Goal: Information Seeking & Learning: Find specific fact

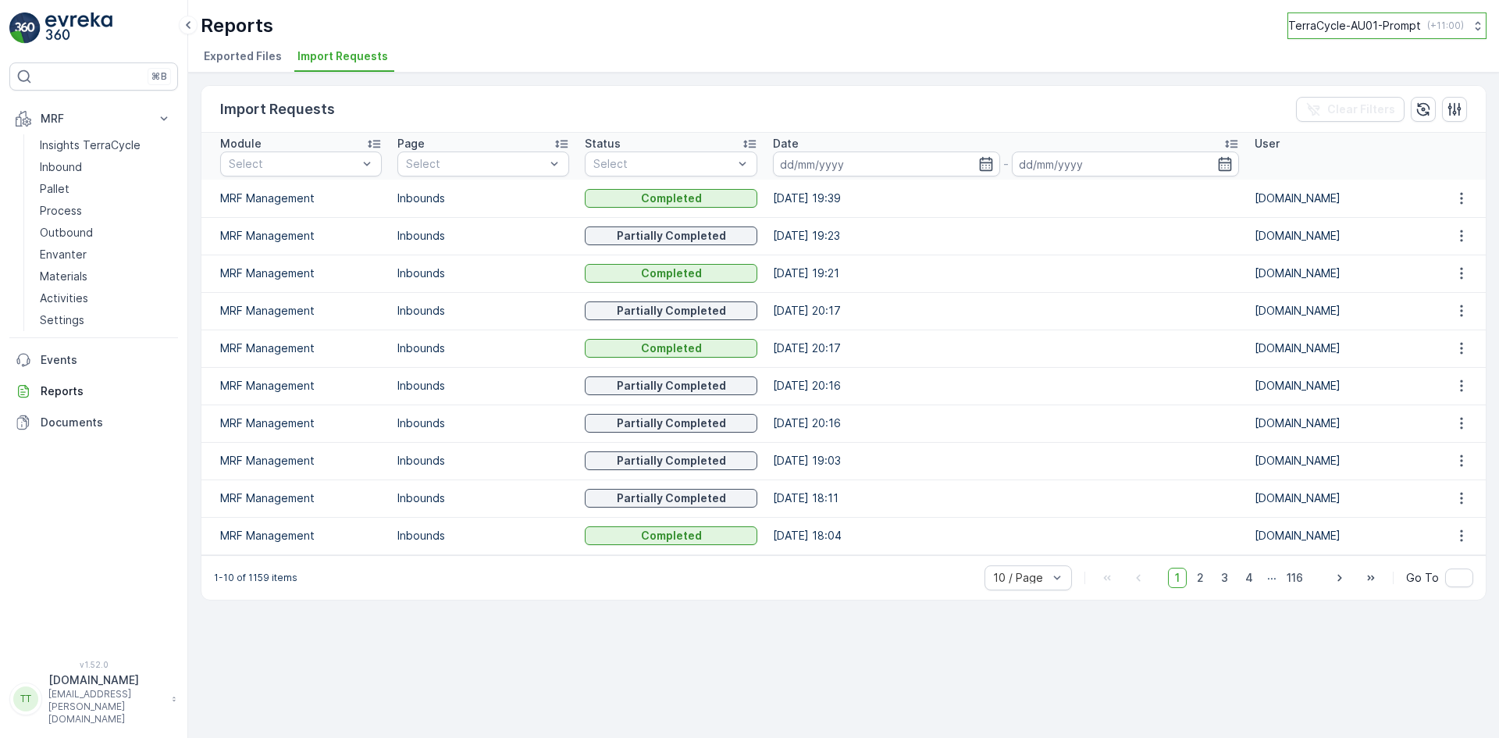
click at [1370, 20] on p "TerraCycle-AU01-Prompt" at bounding box center [1354, 26] width 133 height 16
type input "fr"
click at [1354, 106] on span "Europe/[GEOGRAPHIC_DATA] (+02:00)" at bounding box center [1386, 108] width 174 height 12
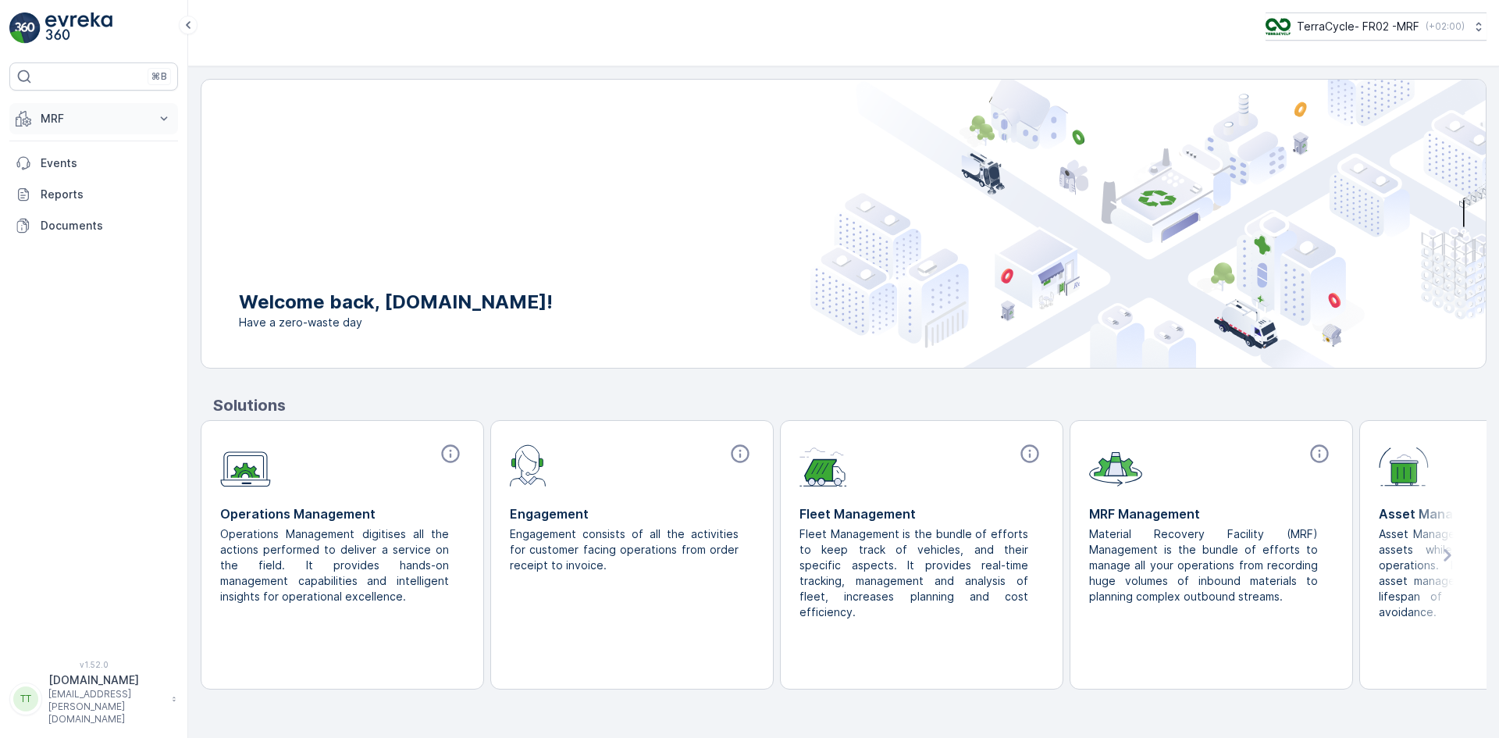
click at [62, 119] on p "MRF" at bounding box center [94, 119] width 106 height 16
click at [74, 276] on p "Matériaux" at bounding box center [66, 277] width 52 height 16
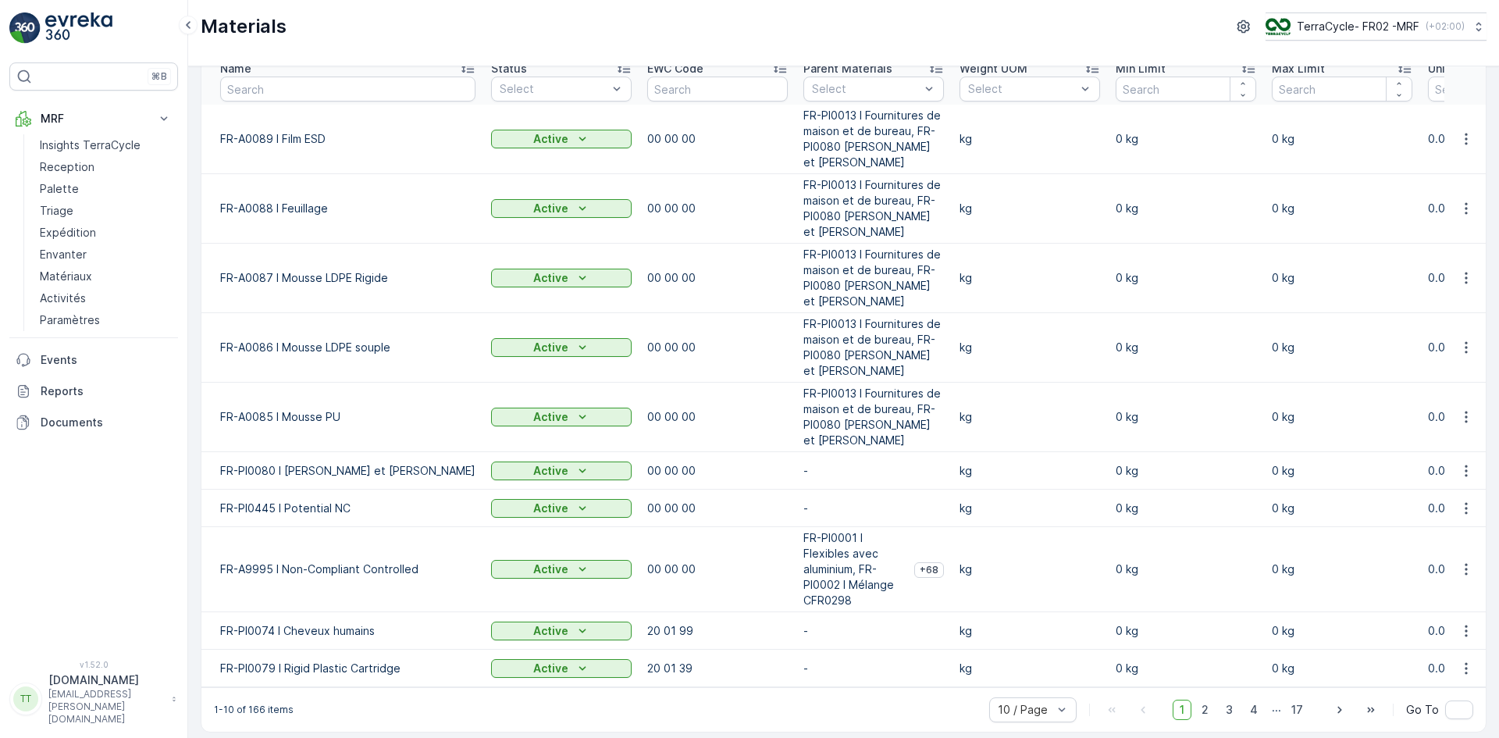
scroll to position [84, 0]
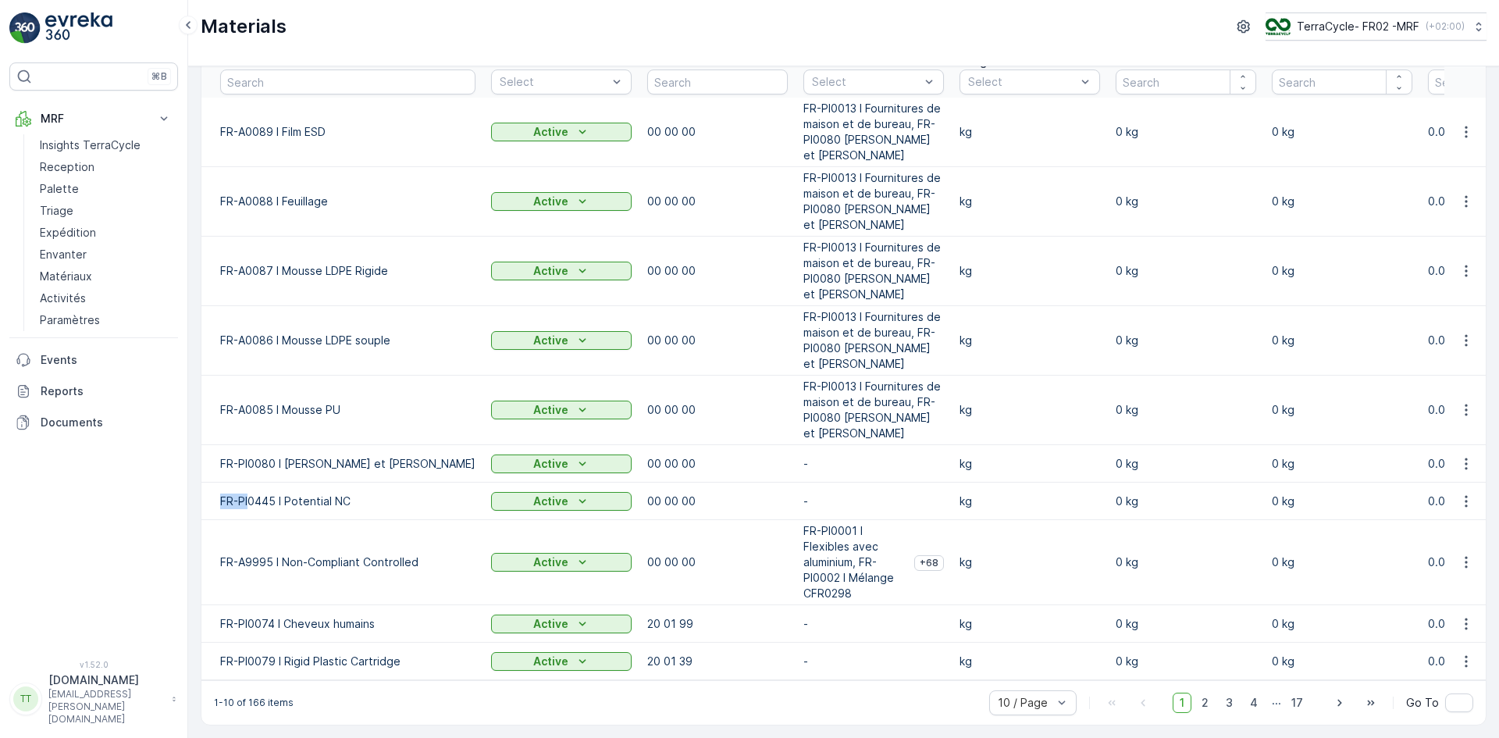
drag, startPoint x: 218, startPoint y: 496, endPoint x: 248, endPoint y: 494, distance: 29.7
click at [248, 494] on td "FR-PI0445 I Potential NC" at bounding box center [342, 501] width 282 height 37
copy p "FR-PI"
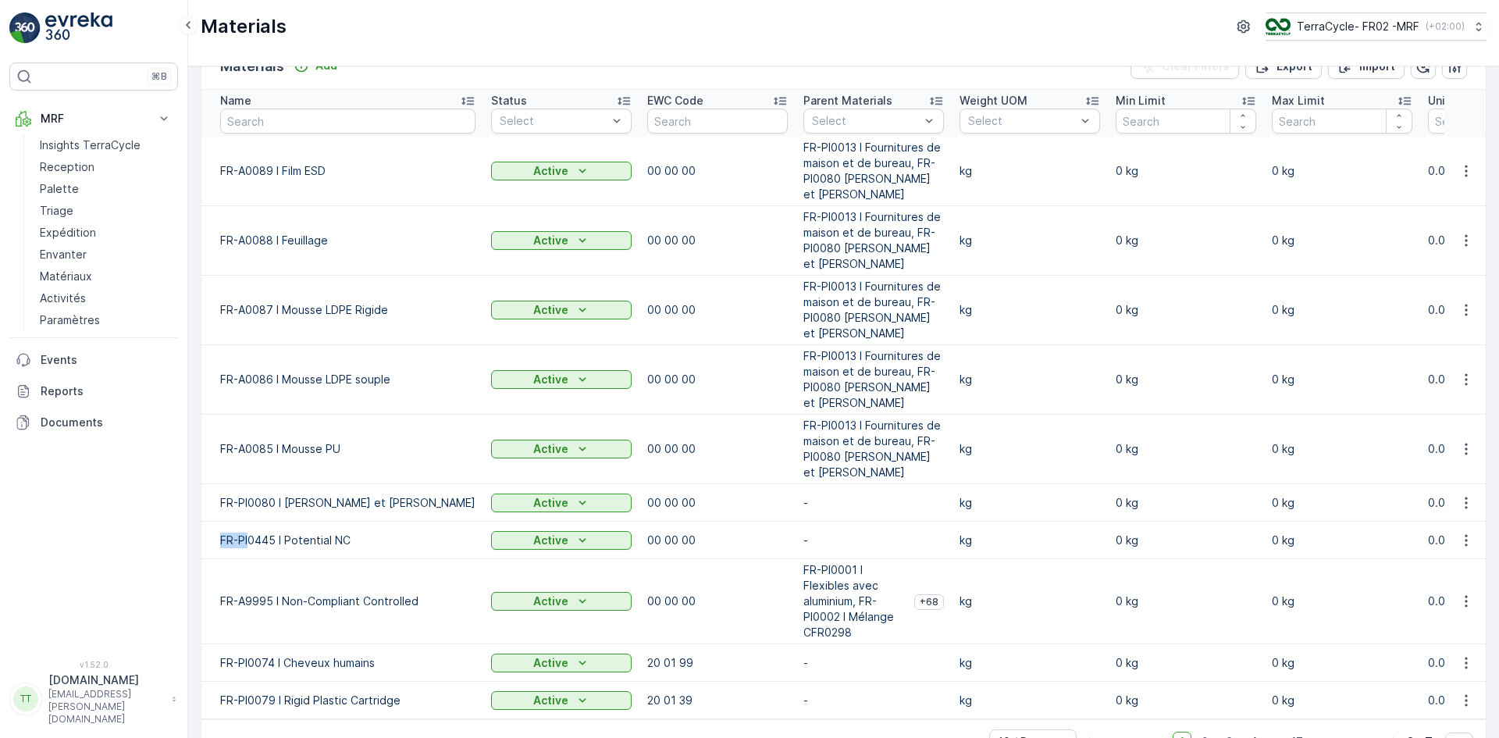
scroll to position [0, 0]
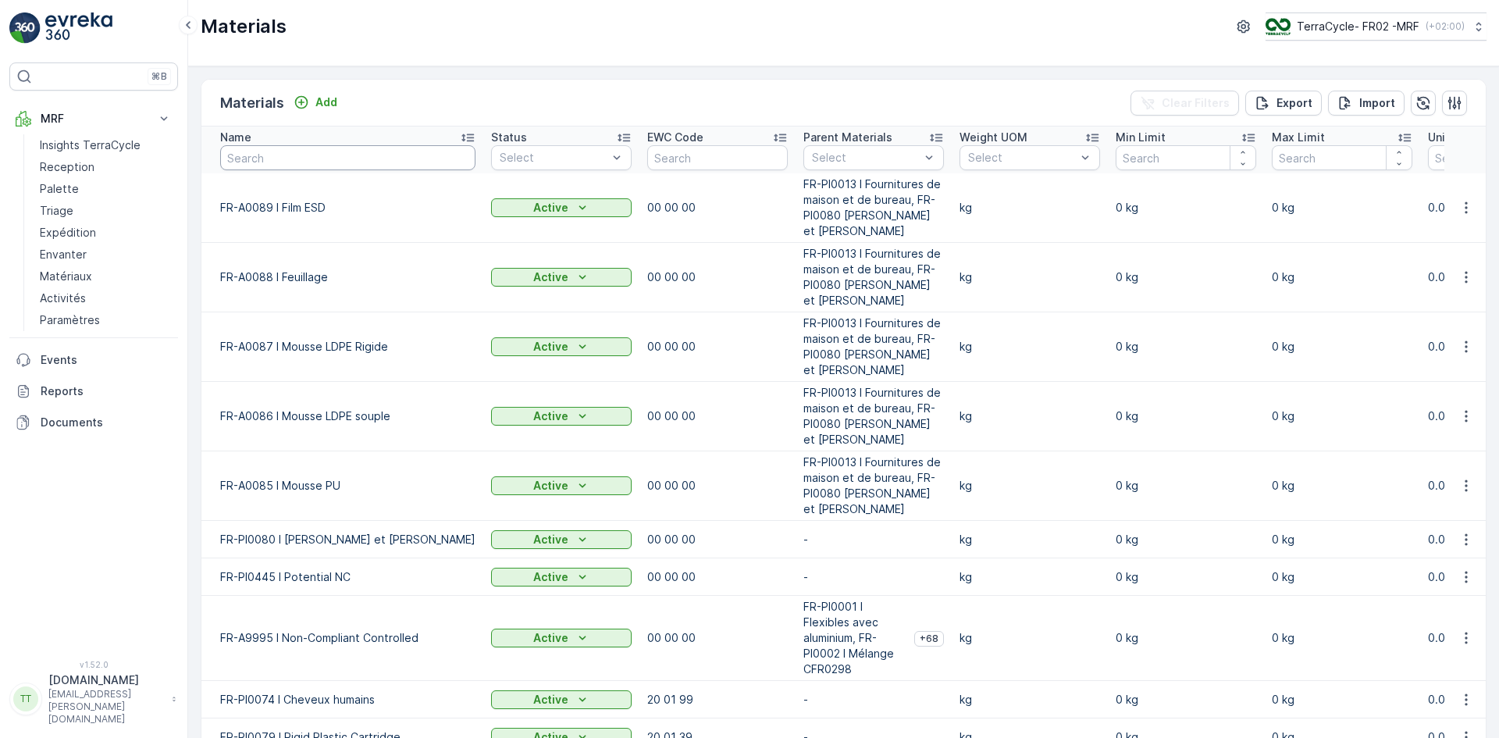
click at [269, 158] on input "text" at bounding box center [347, 157] width 255 height 25
paste input "FR-PI"
type input "FR-PI"
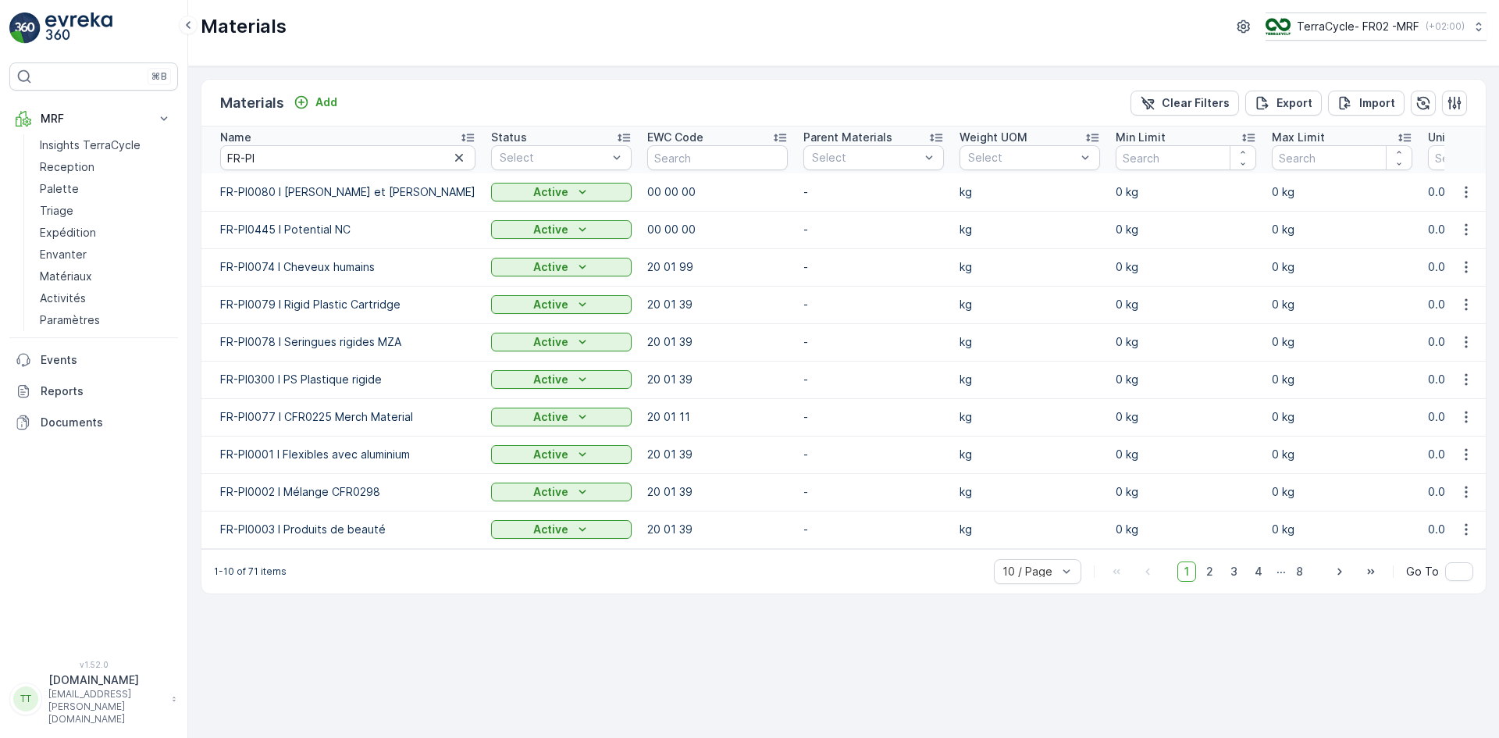
click at [460, 139] on icon at bounding box center [468, 138] width 16 height 16
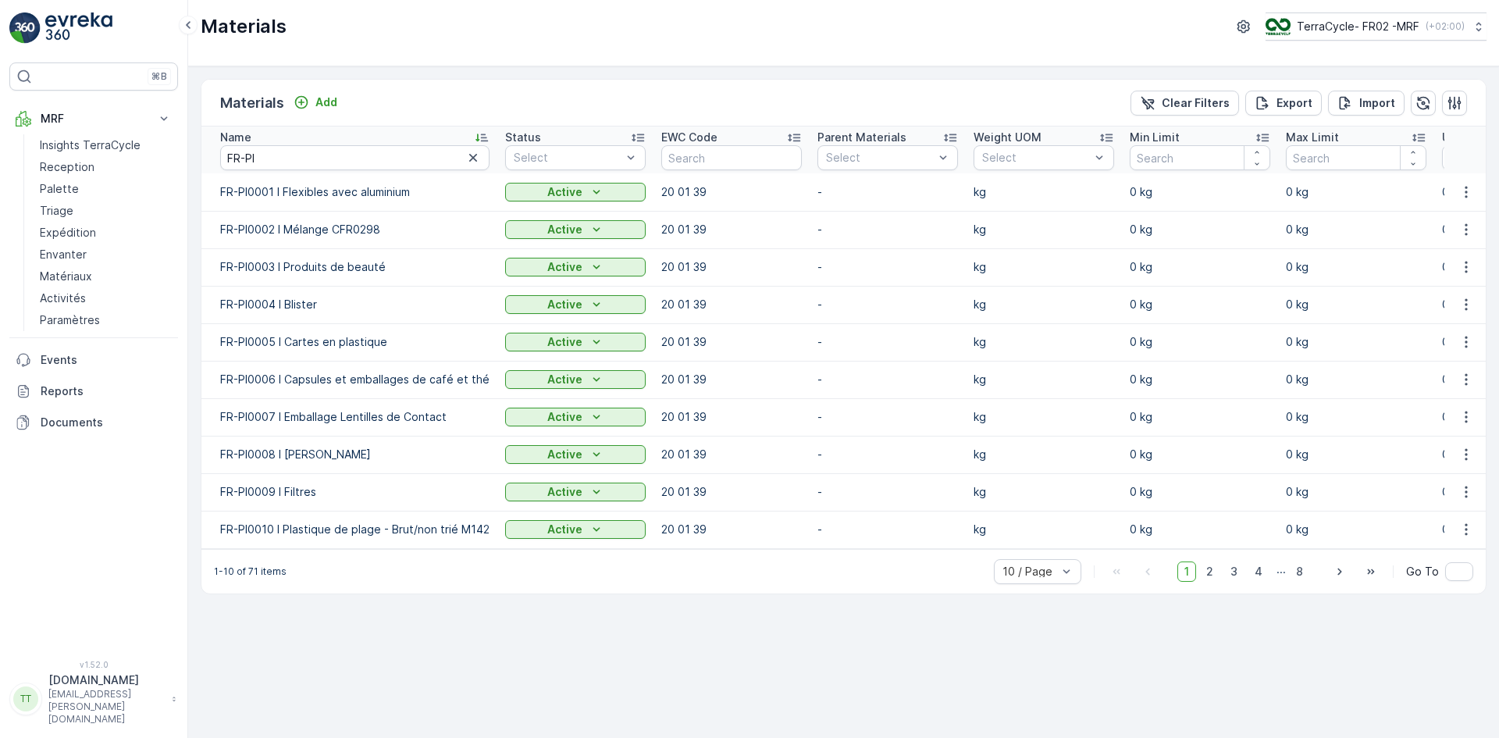
click at [477, 134] on icon at bounding box center [482, 138] width 16 height 16
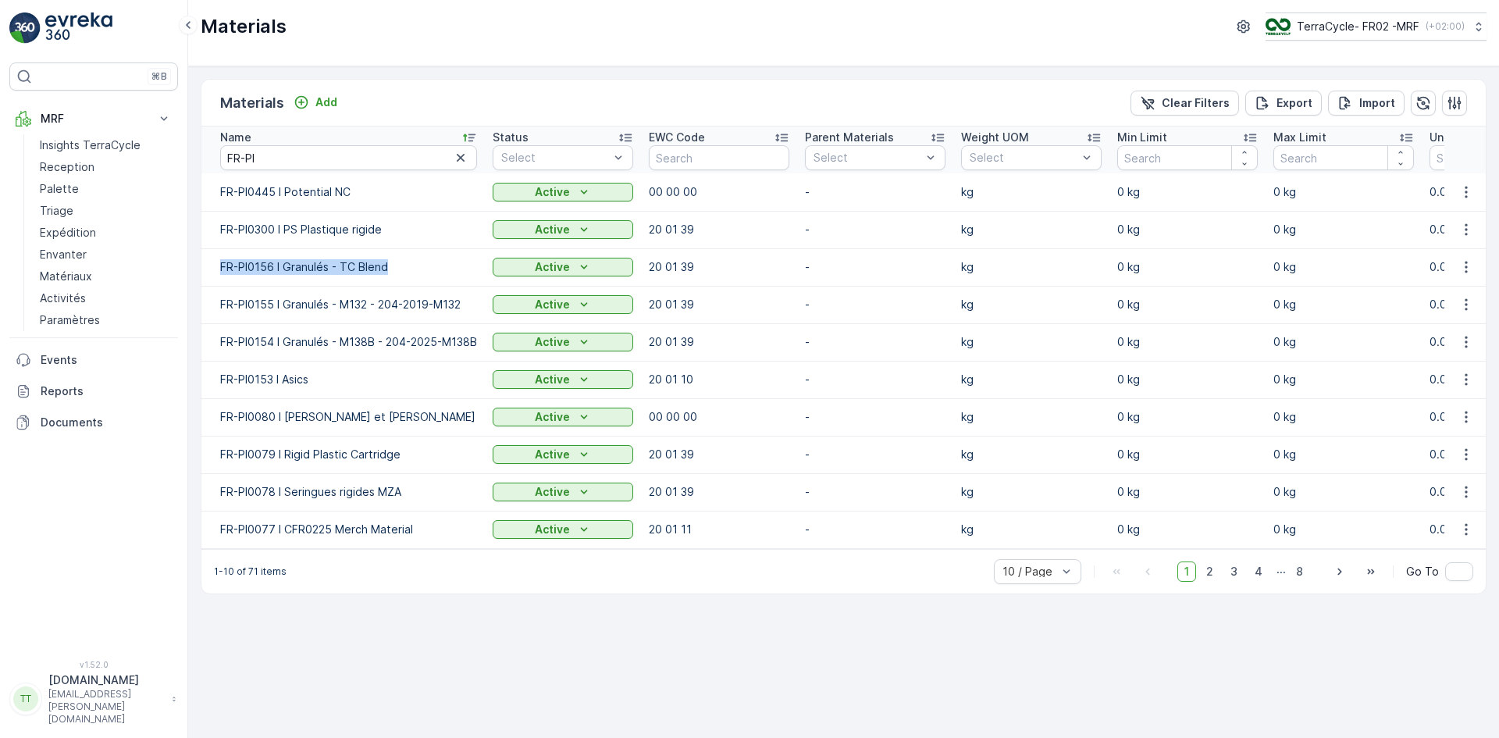
drag, startPoint x: 220, startPoint y: 269, endPoint x: 387, endPoint y: 270, distance: 166.3
click at [387, 270] on td "FR-PI0156 I Granulés - TC Blend" at bounding box center [342, 266] width 283 height 37
click at [321, 103] on p "Add" at bounding box center [326, 102] width 22 height 16
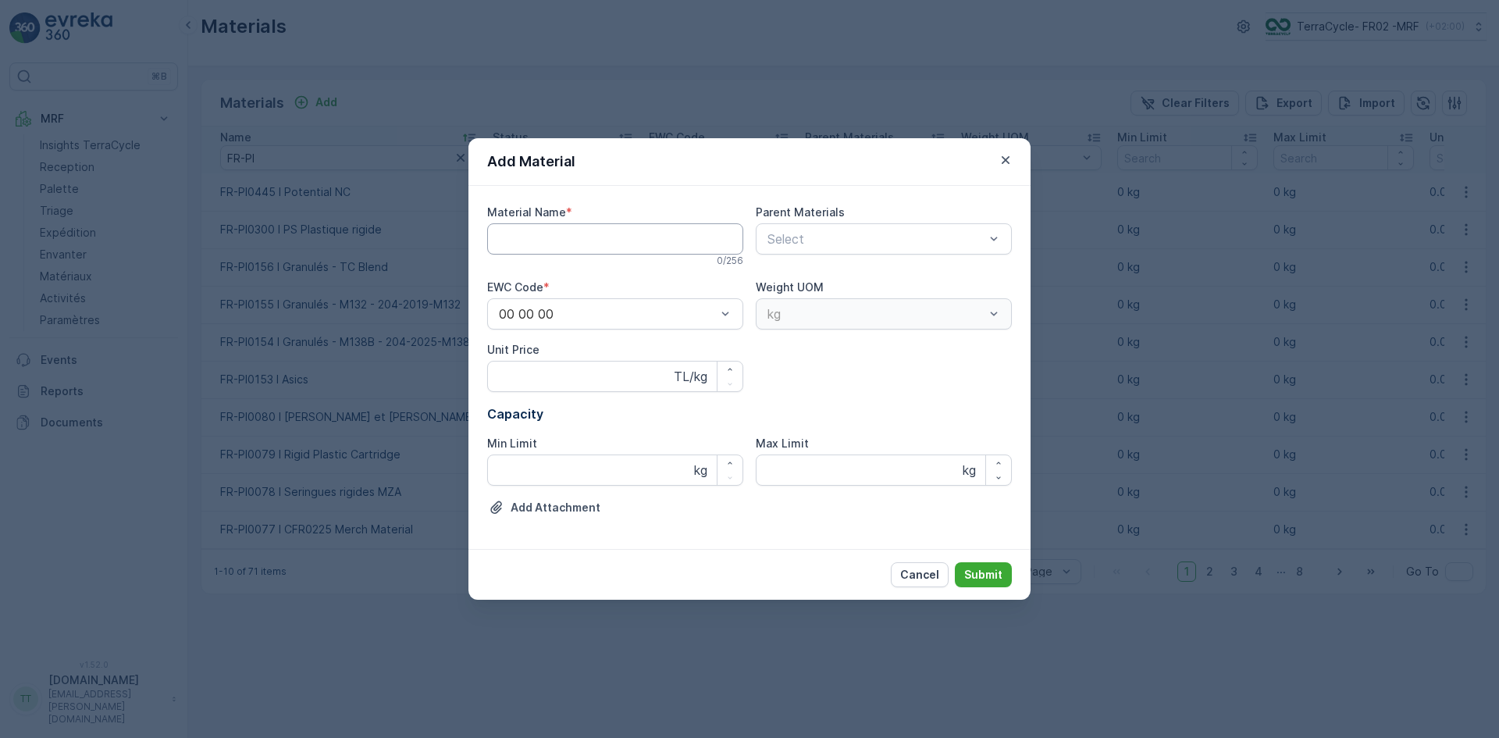
click at [529, 236] on Name "Material Name" at bounding box center [615, 238] width 256 height 31
paste Name "FR-PI0156 I Granulés - TC Blend"
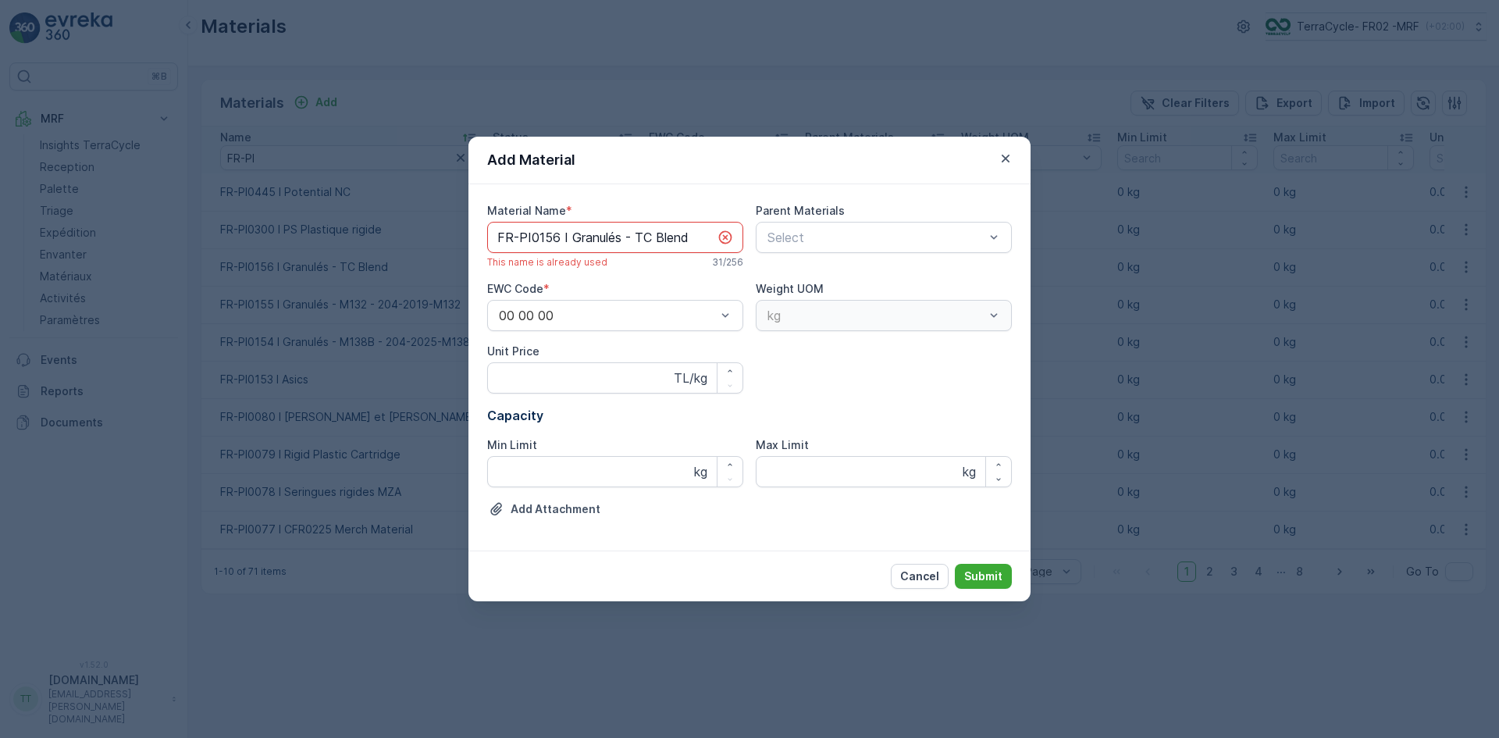
click at [558, 239] on Name "FR-PI0156 I Granulés - TC Blend" at bounding box center [615, 237] width 256 height 31
drag, startPoint x: 572, startPoint y: 237, endPoint x: 748, endPoint y: 243, distance: 175.8
click at [747, 243] on div "Material Name * FR-PI0157 I Granulés - TC Blend This name is available 31 / 256…" at bounding box center [749, 367] width 525 height 329
paste Name "Synthetic Cargo Net"
type Name "FR-PI0157 I Synthetic Cargo Net"
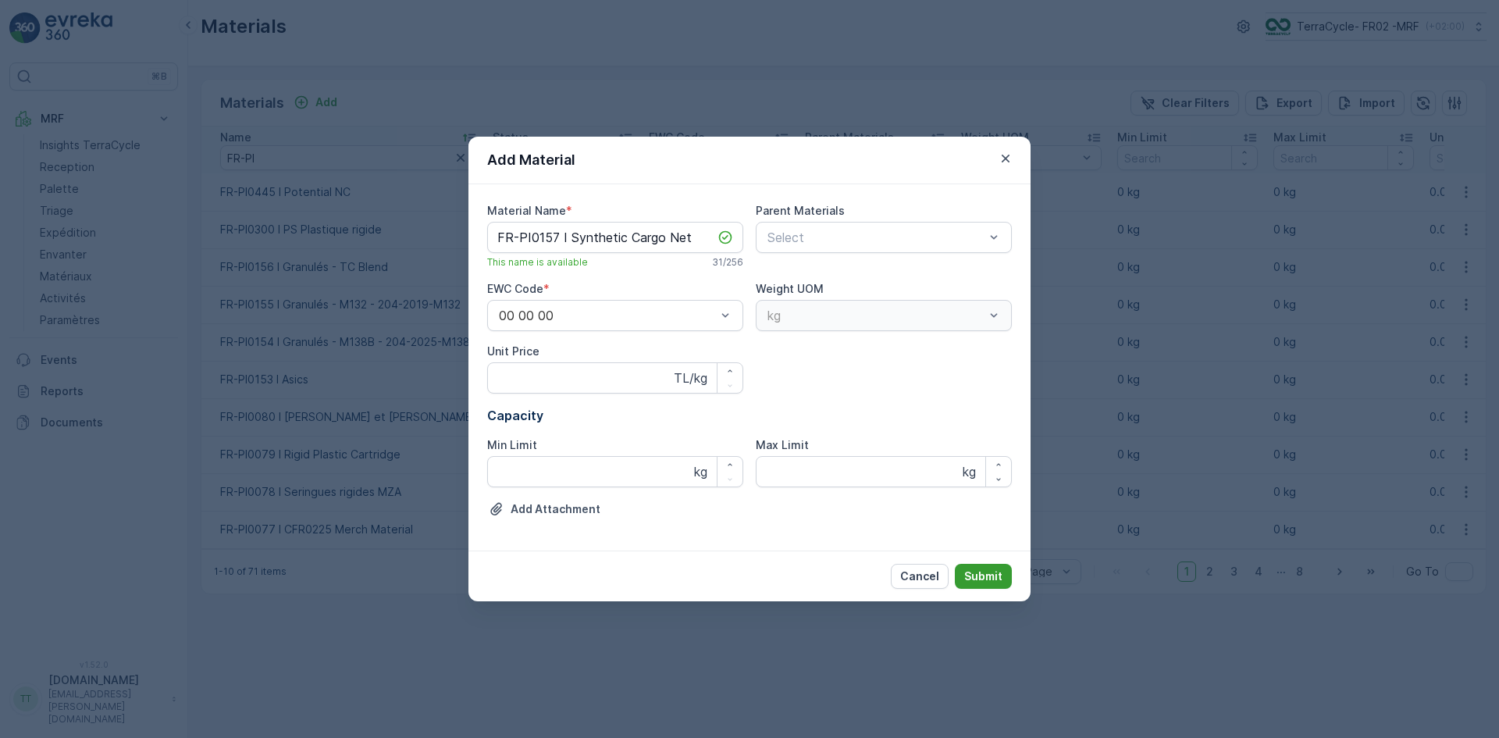
click at [995, 569] on p "Submit" at bounding box center [983, 576] width 38 height 16
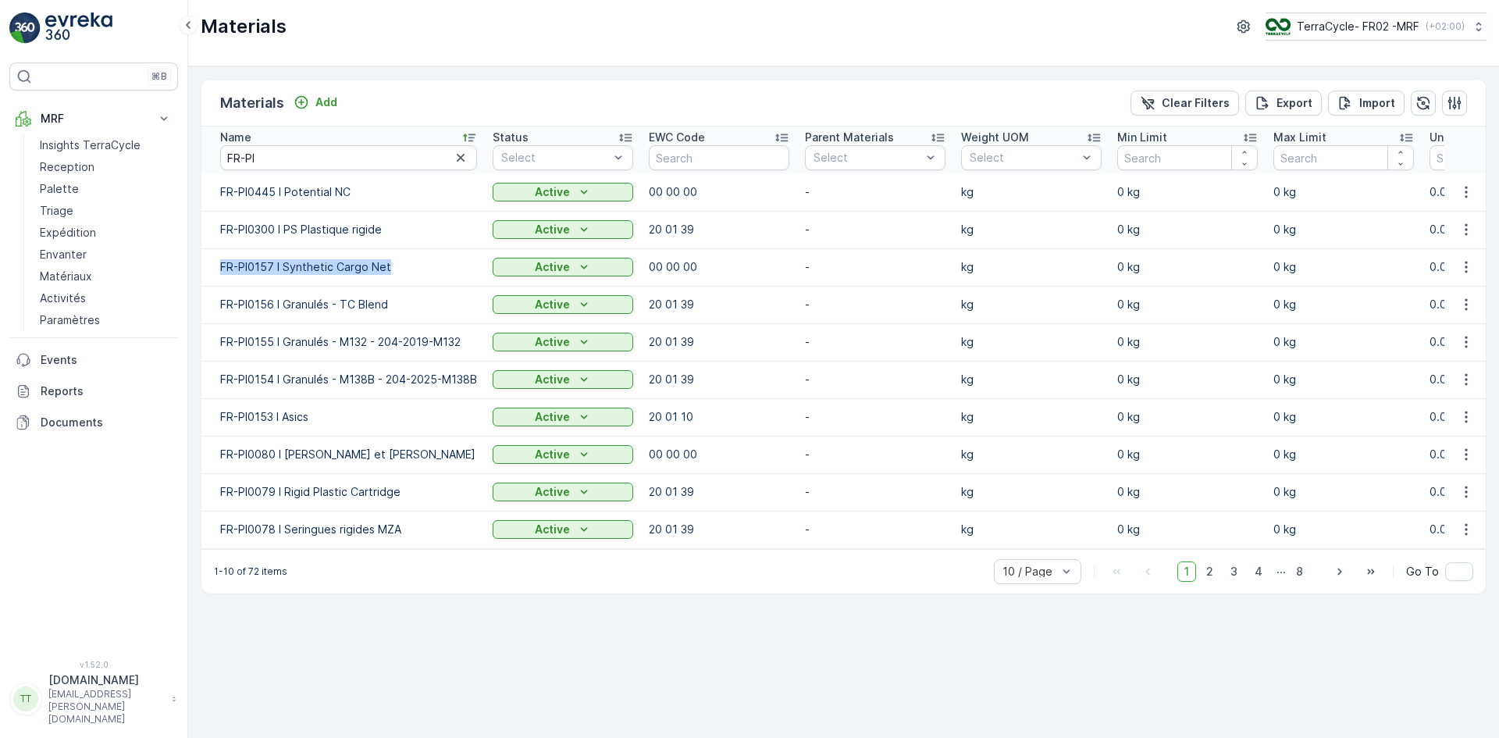
drag, startPoint x: 217, startPoint y: 268, endPoint x: 399, endPoint y: 264, distance: 182.0
click at [399, 264] on td "FR-PI0157 I Synthetic Cargo Net" at bounding box center [342, 266] width 283 height 37
copy p "FR-PI0157 I Synthetic Cargo Net"
click at [1365, 27] on p "TerraCycle- FR02 -MRF" at bounding box center [1357, 27] width 123 height 16
type input "uk"
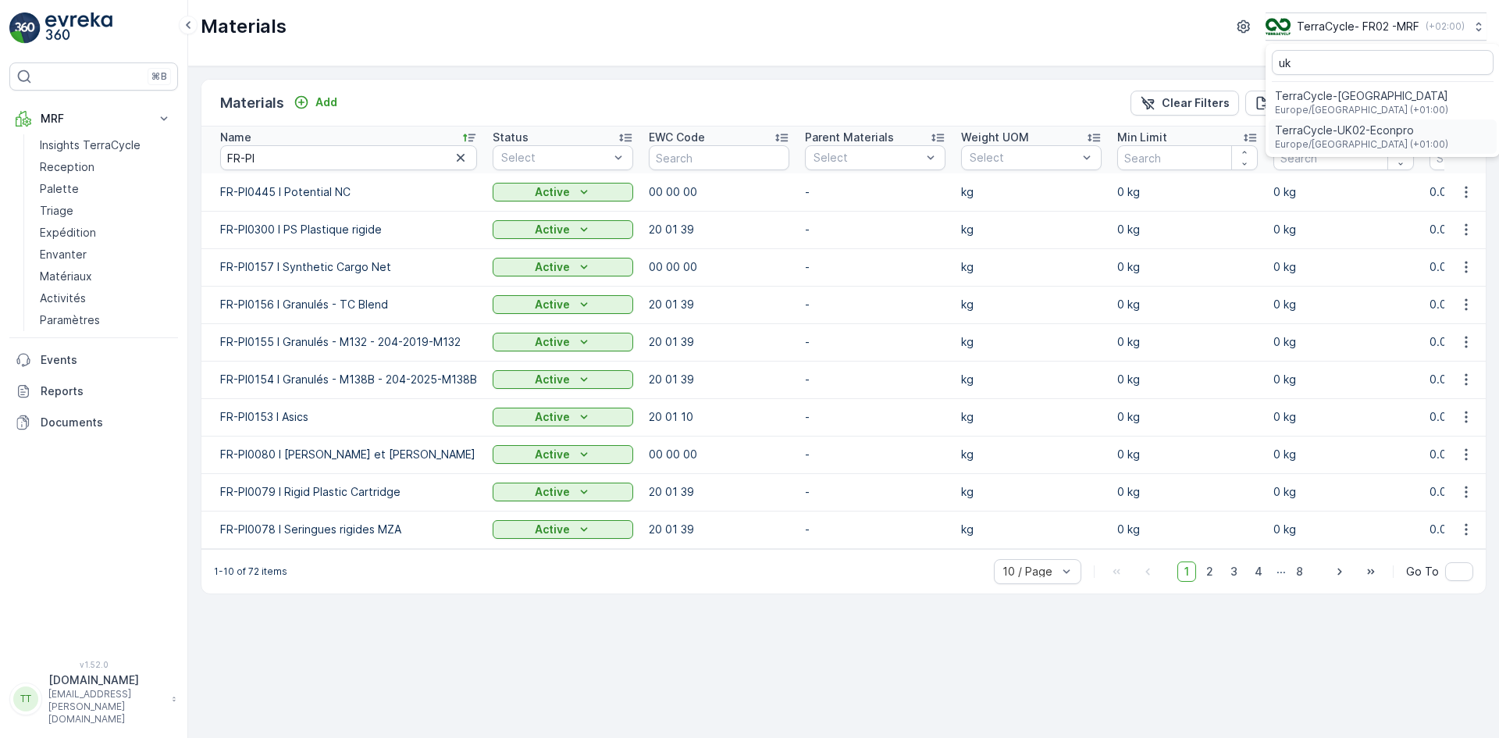
click at [1380, 126] on span "TerraCycle-UK02-Econpro" at bounding box center [1361, 131] width 173 height 16
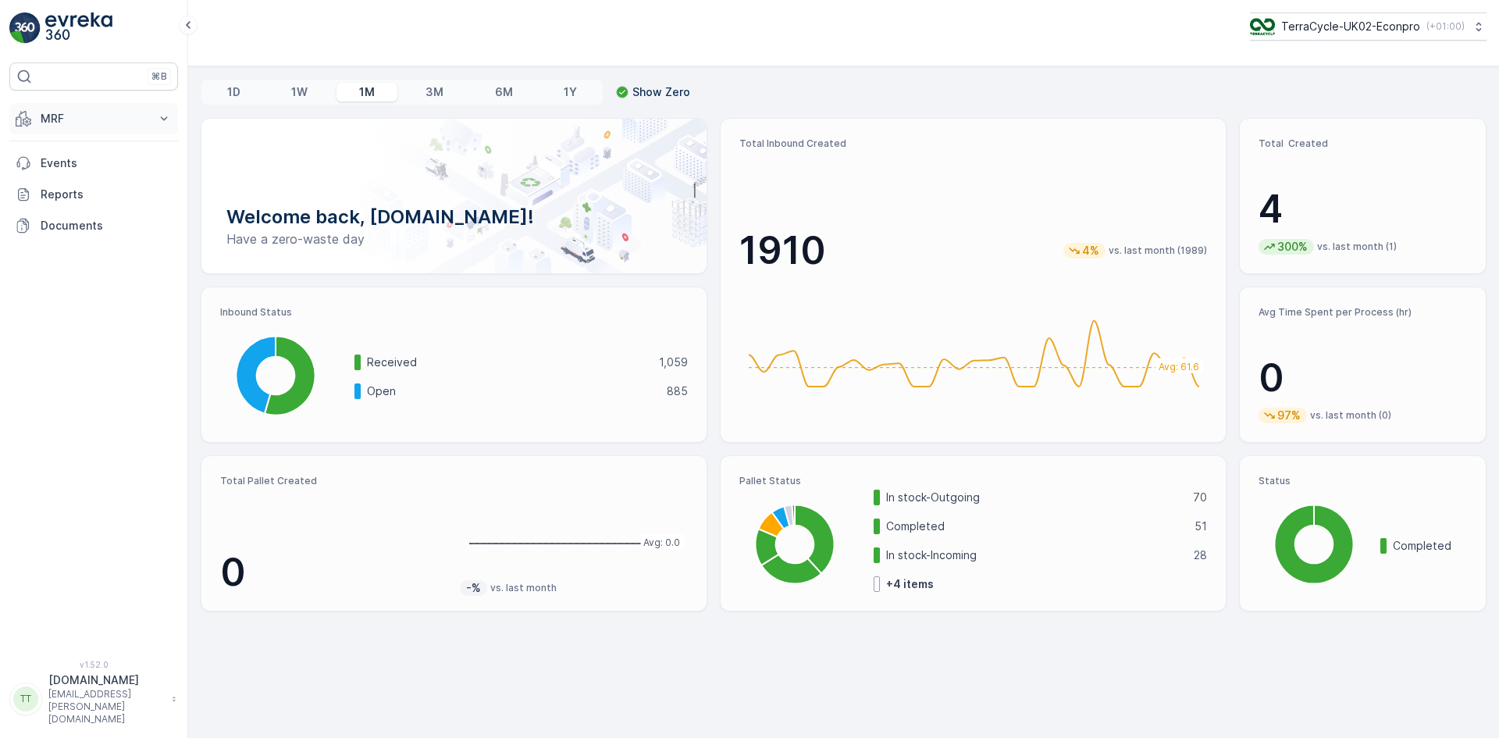
click at [79, 118] on p "MRF" at bounding box center [94, 119] width 106 height 16
click at [84, 274] on p "Materials" at bounding box center [64, 277] width 48 height 16
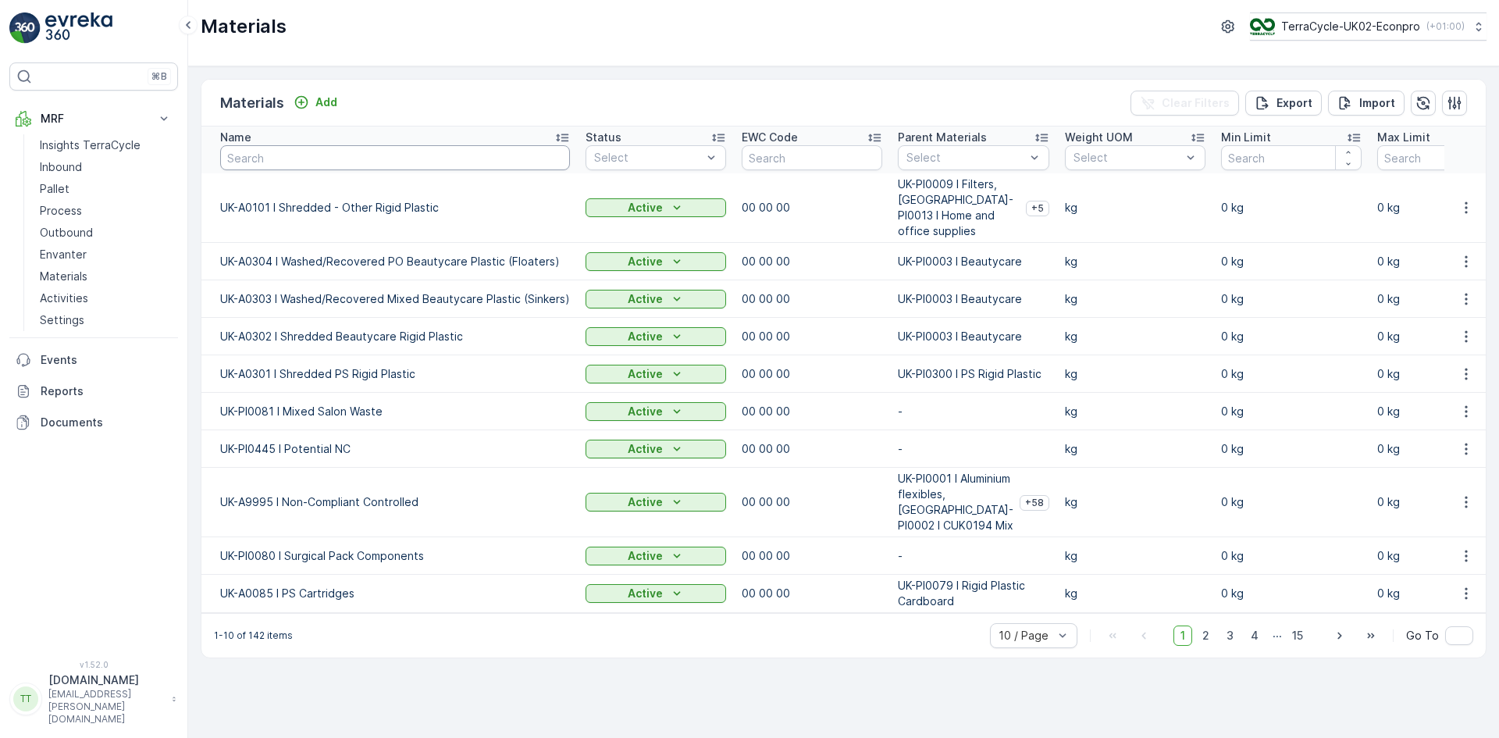
click at [327, 169] on input "text" at bounding box center [395, 157] width 350 height 25
type input "other"
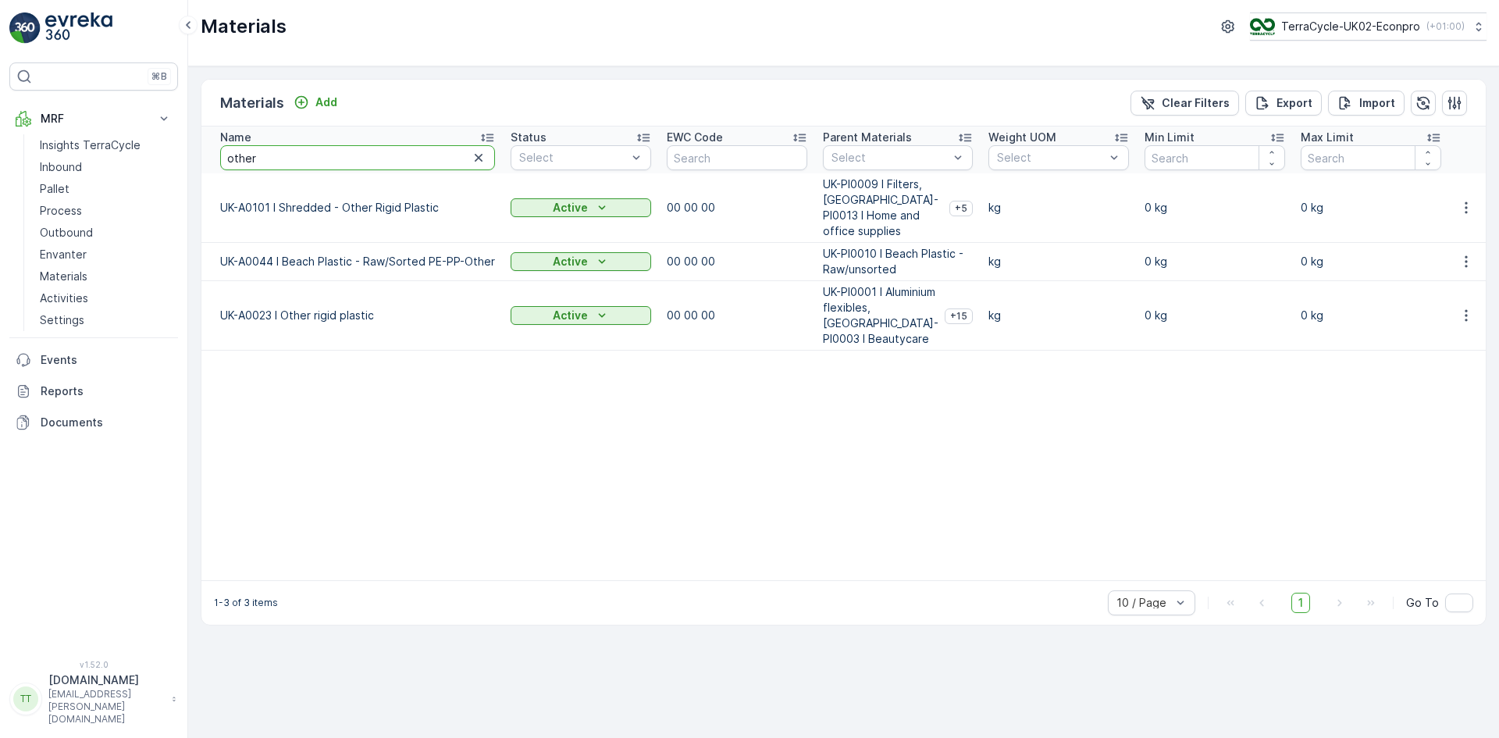
drag, startPoint x: 271, startPoint y: 159, endPoint x: 180, endPoint y: 162, distance: 91.4
click at [183, 162] on div "⌘B MRF Insights TerraCycle Inbound Pallet Process Outbound Envanter Materials A…" at bounding box center [749, 369] width 1499 height 738
type input "rigid"
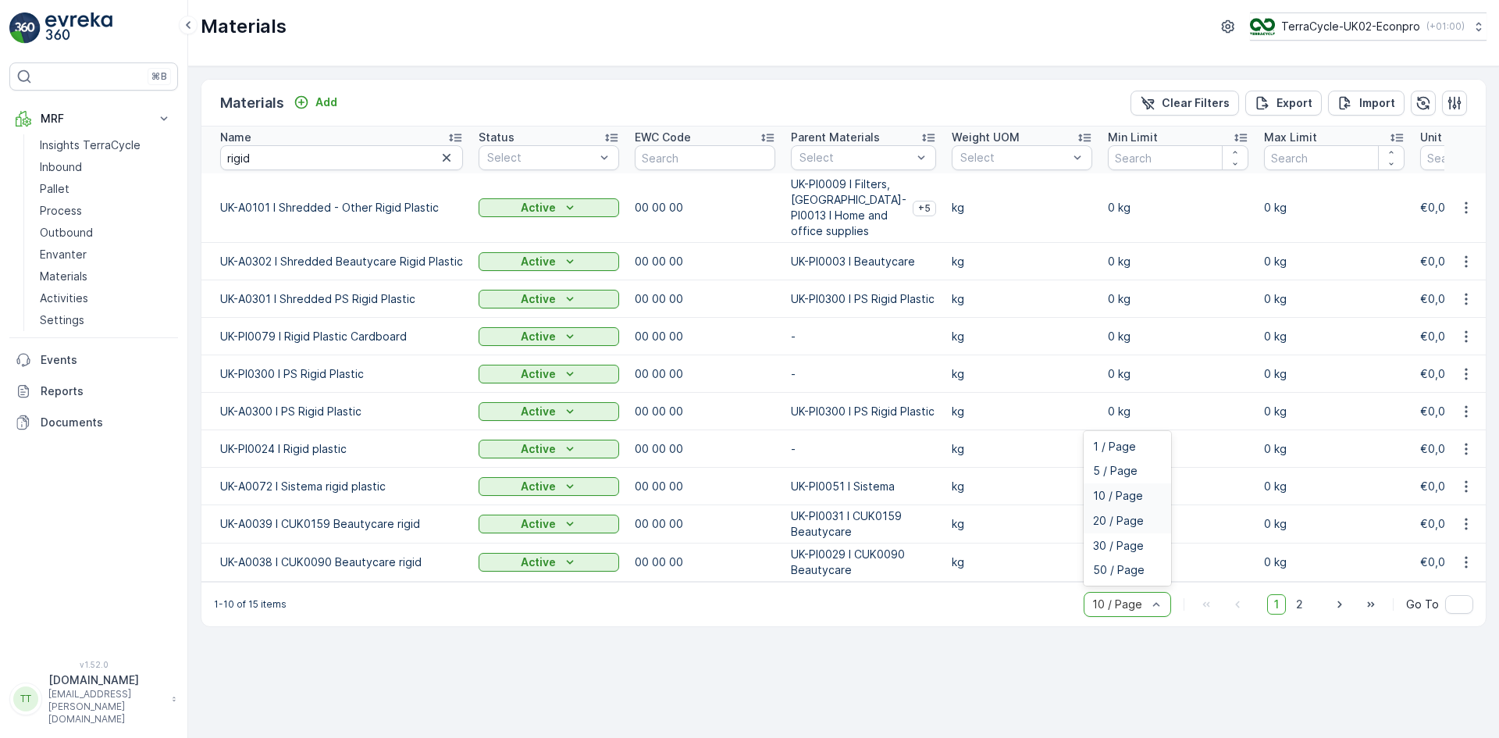
click at [1107, 524] on div "20 / Page" at bounding box center [1127, 520] width 87 height 25
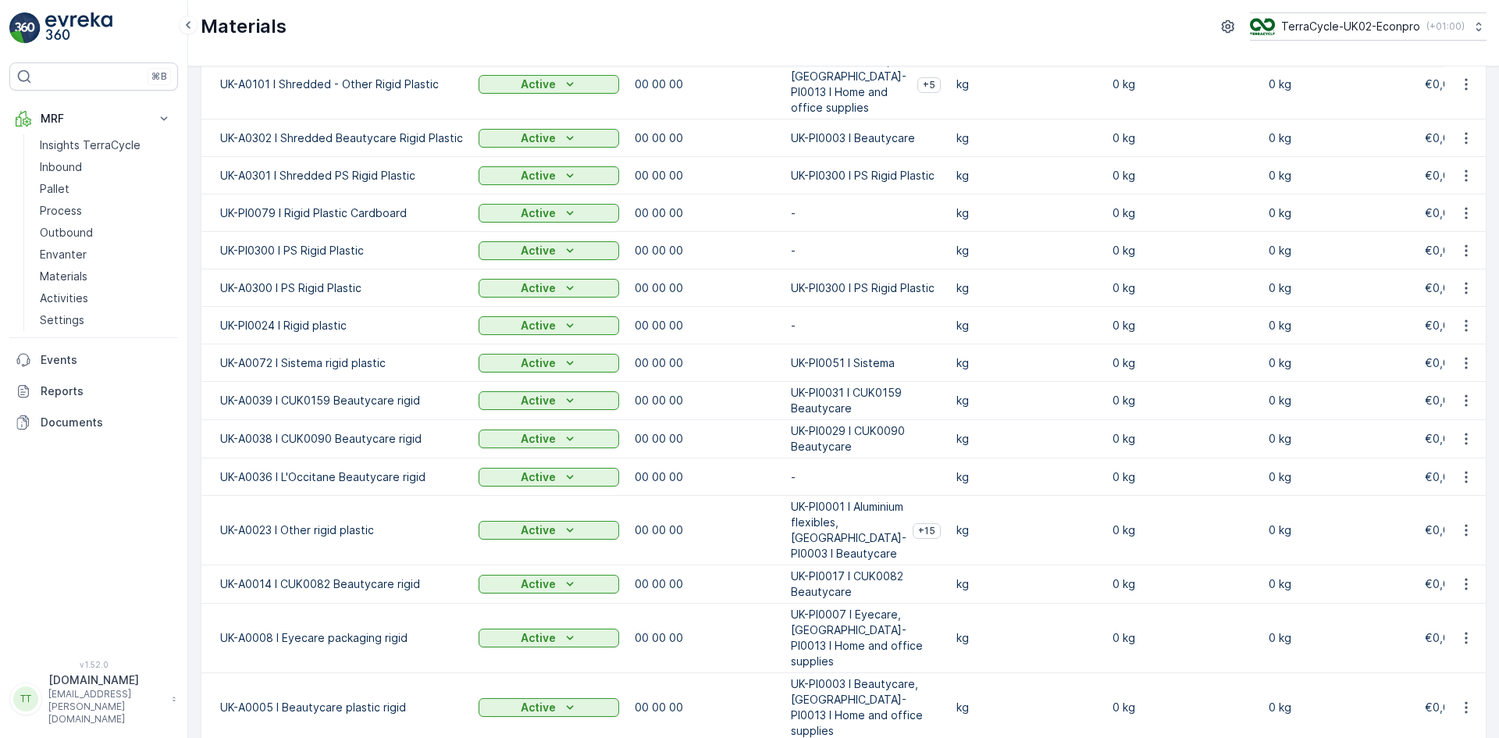
scroll to position [148, 0]
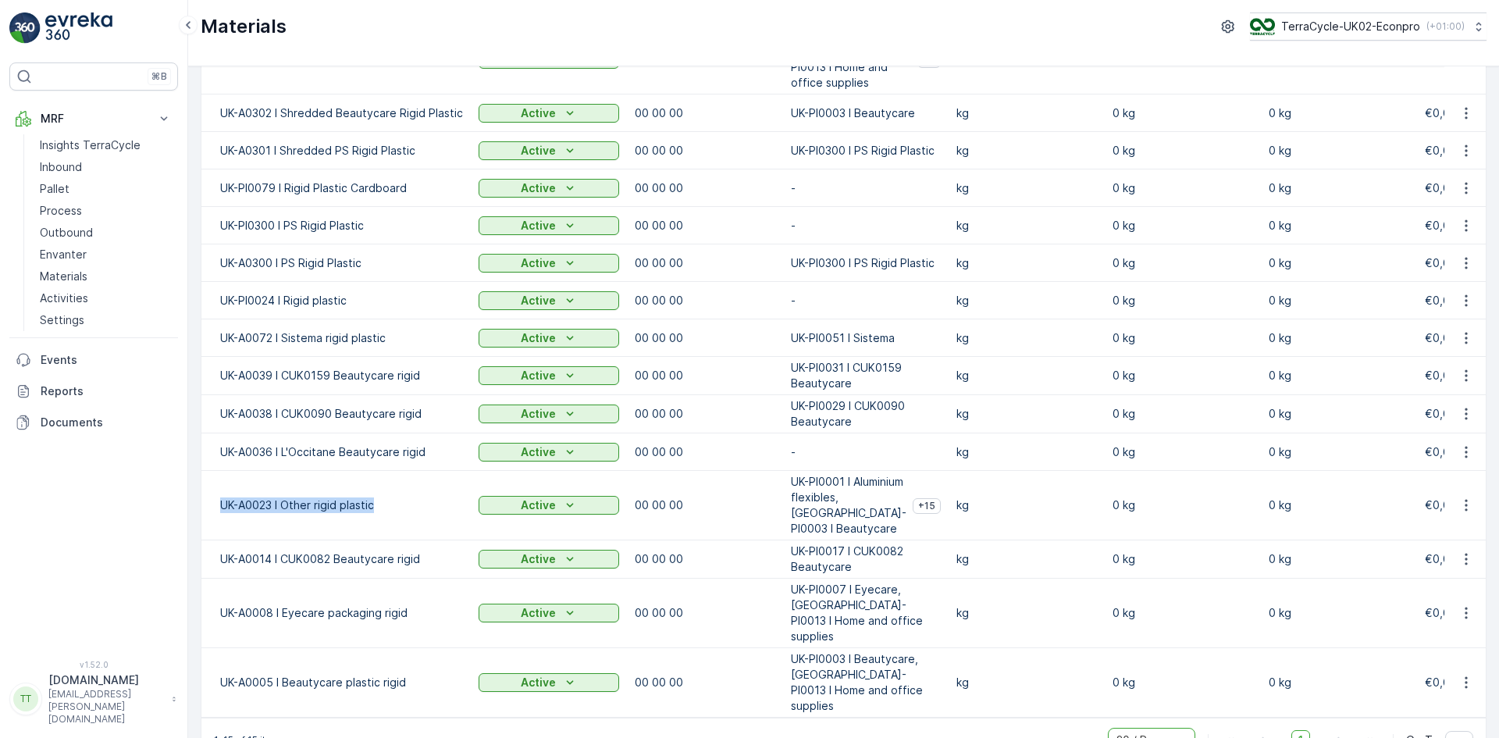
drag, startPoint x: 221, startPoint y: 495, endPoint x: 377, endPoint y: 505, distance: 156.5
click at [377, 505] on td "UK-A0023 I Other rigid plastic" at bounding box center [335, 505] width 269 height 69
copy p "UK-A0023 I Other rigid plastic"
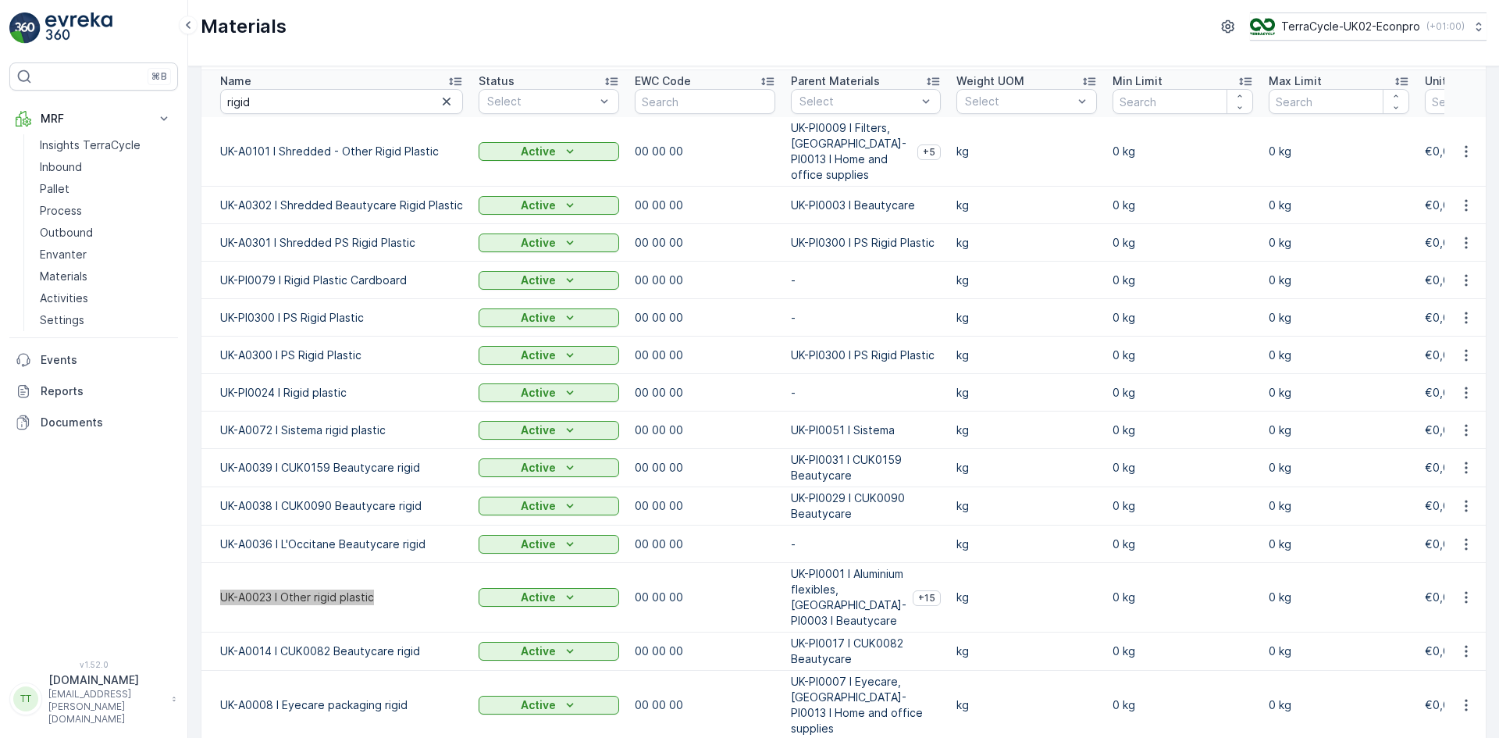
scroll to position [0, 0]
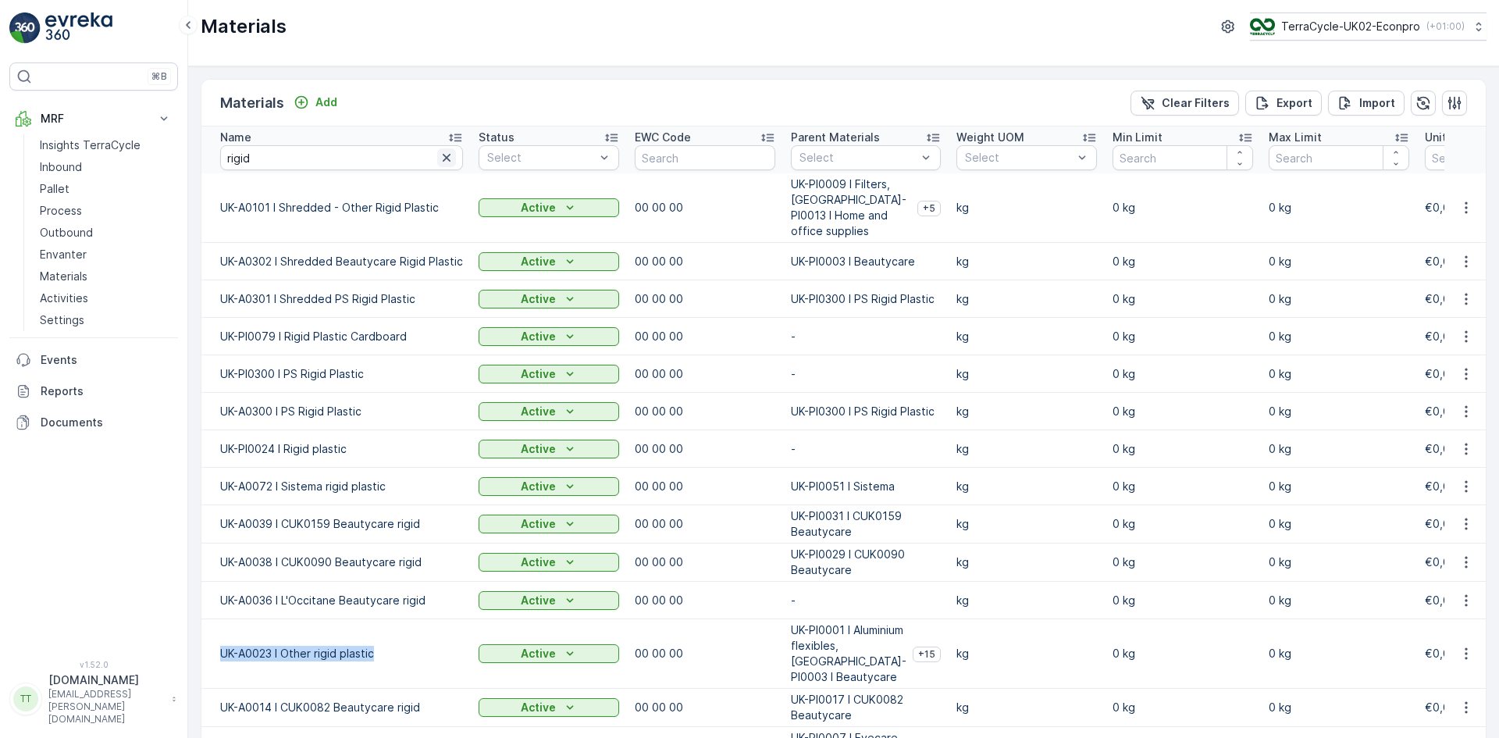
click at [445, 156] on icon "button" at bounding box center [447, 158] width 8 height 8
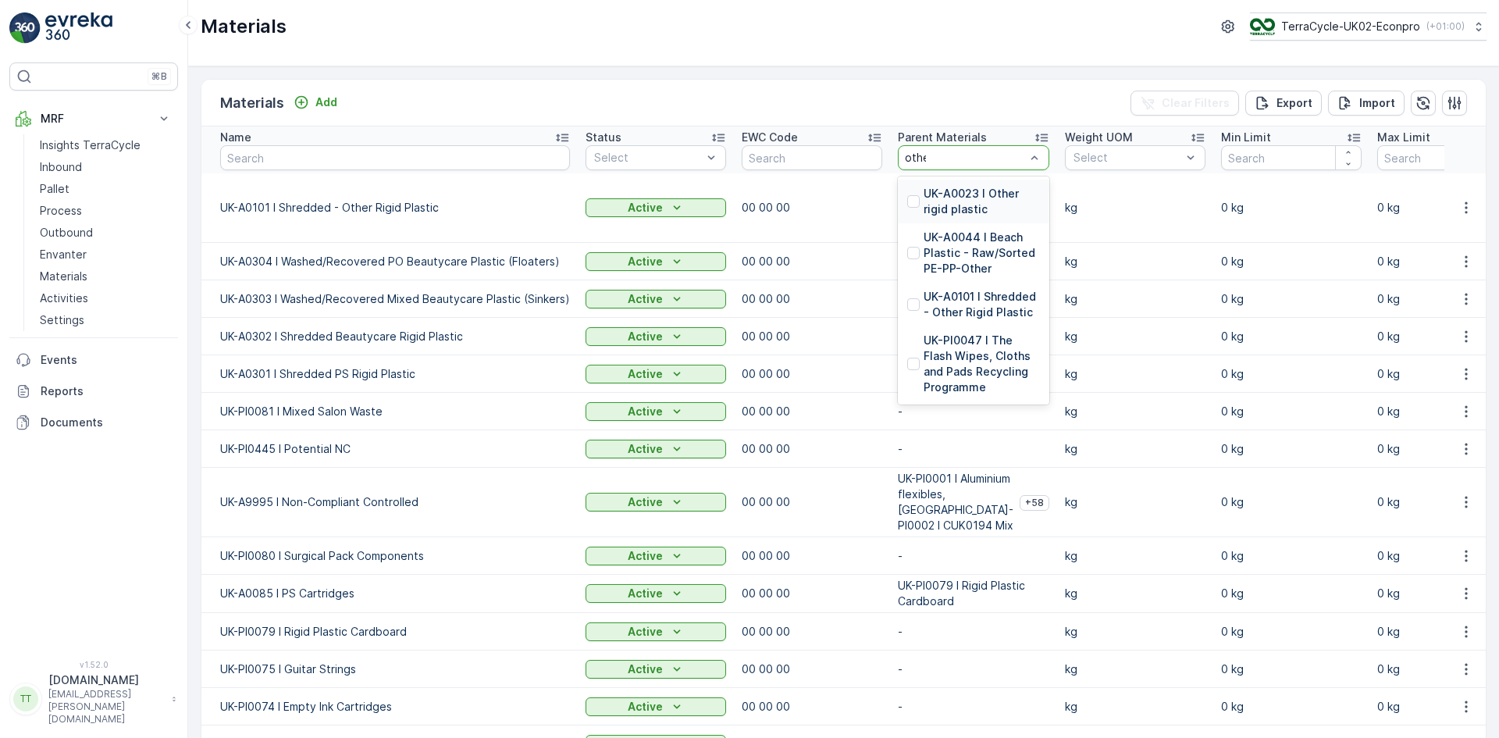
type input "other"
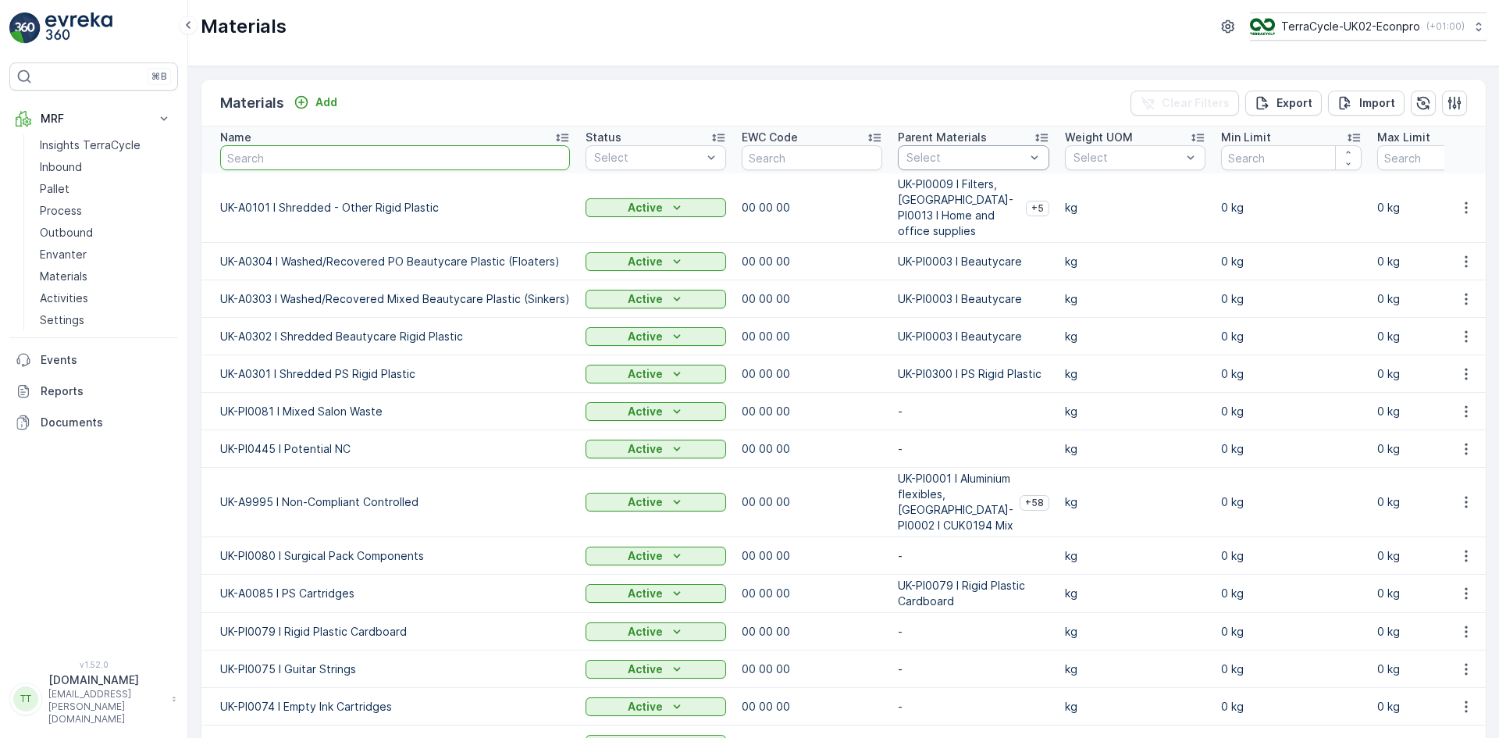
click at [380, 157] on input "text" at bounding box center [395, 157] width 350 height 25
type input "alum"
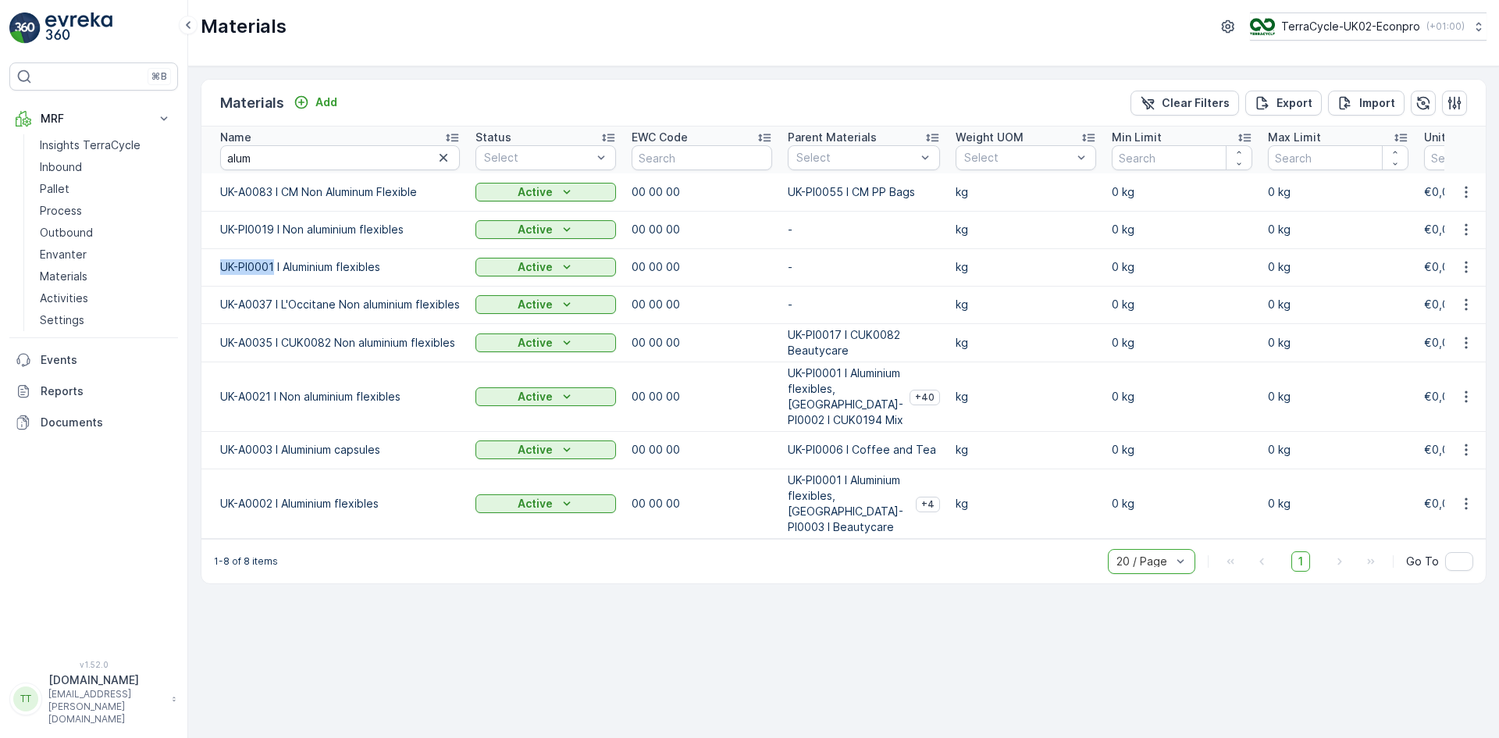
drag, startPoint x: 216, startPoint y: 267, endPoint x: 274, endPoint y: 267, distance: 58.6
click at [274, 267] on td "UK-PI0001 I Aluminium flexibles" at bounding box center [334, 266] width 266 height 37
copy p "UK-PI0001"
drag, startPoint x: 291, startPoint y: 162, endPoint x: 171, endPoint y: 159, distance: 120.3
click at [172, 164] on div "⌘B MRF Insights TerraCycle Inbound Pallet Process Outbound Envanter Materials A…" at bounding box center [749, 369] width 1499 height 738
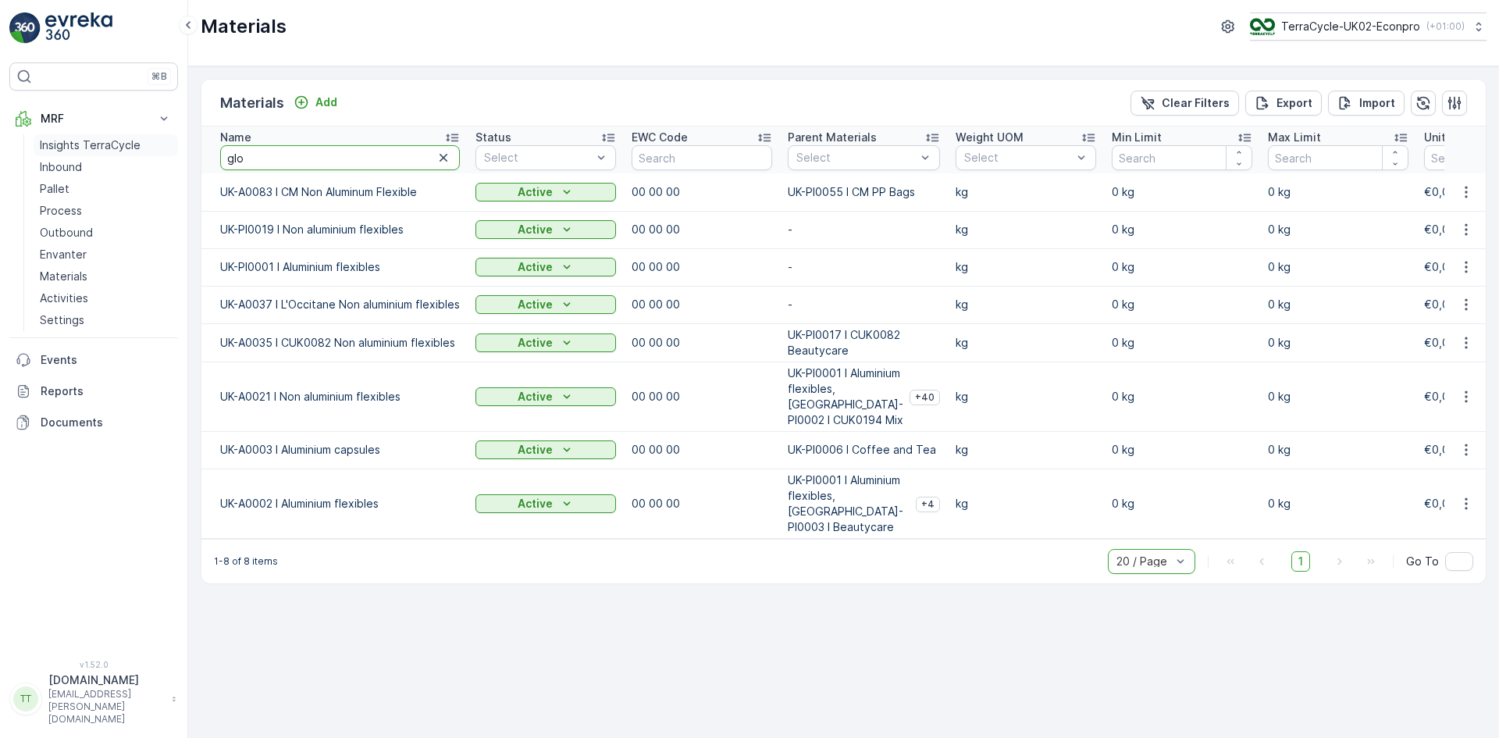
type input "glov"
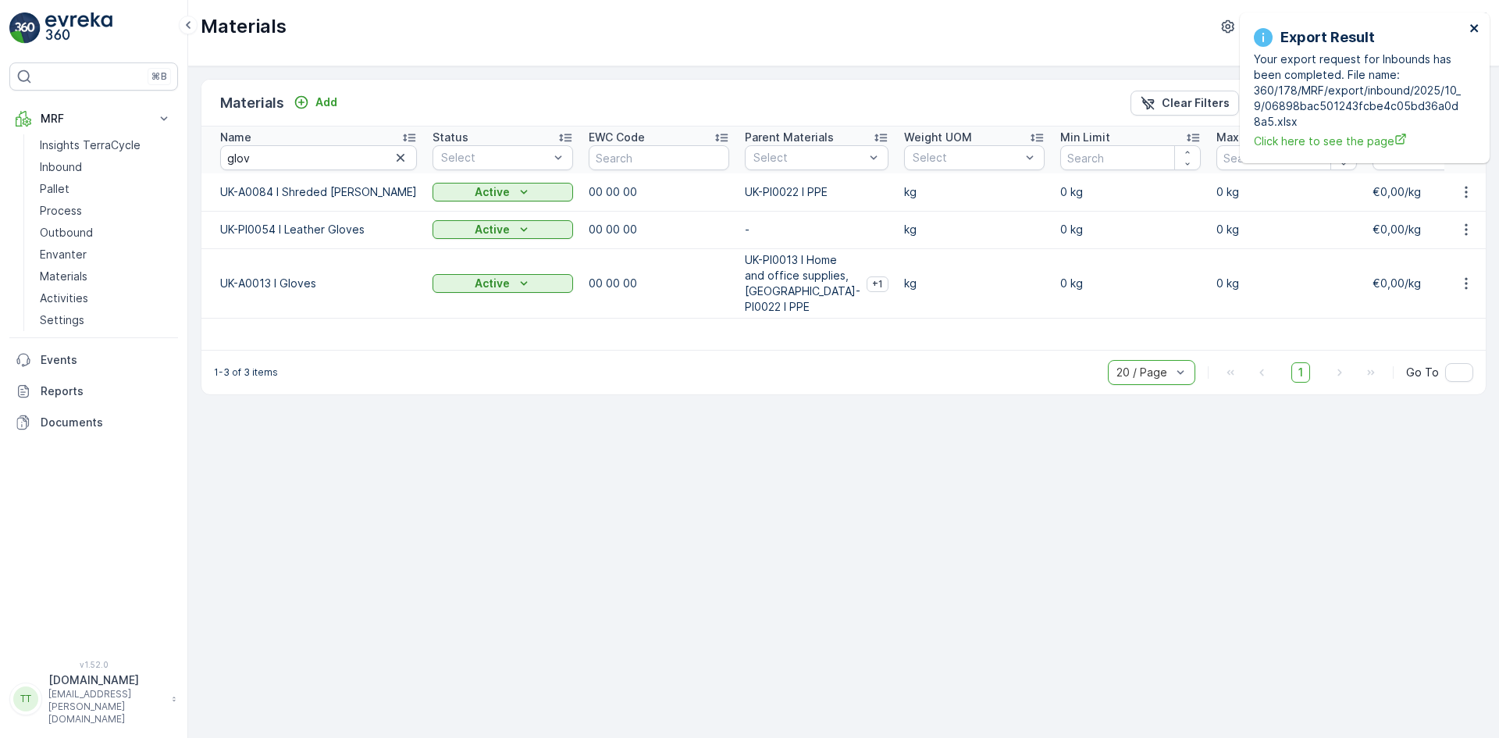
click at [1473, 26] on icon "close" at bounding box center [1474, 28] width 8 height 8
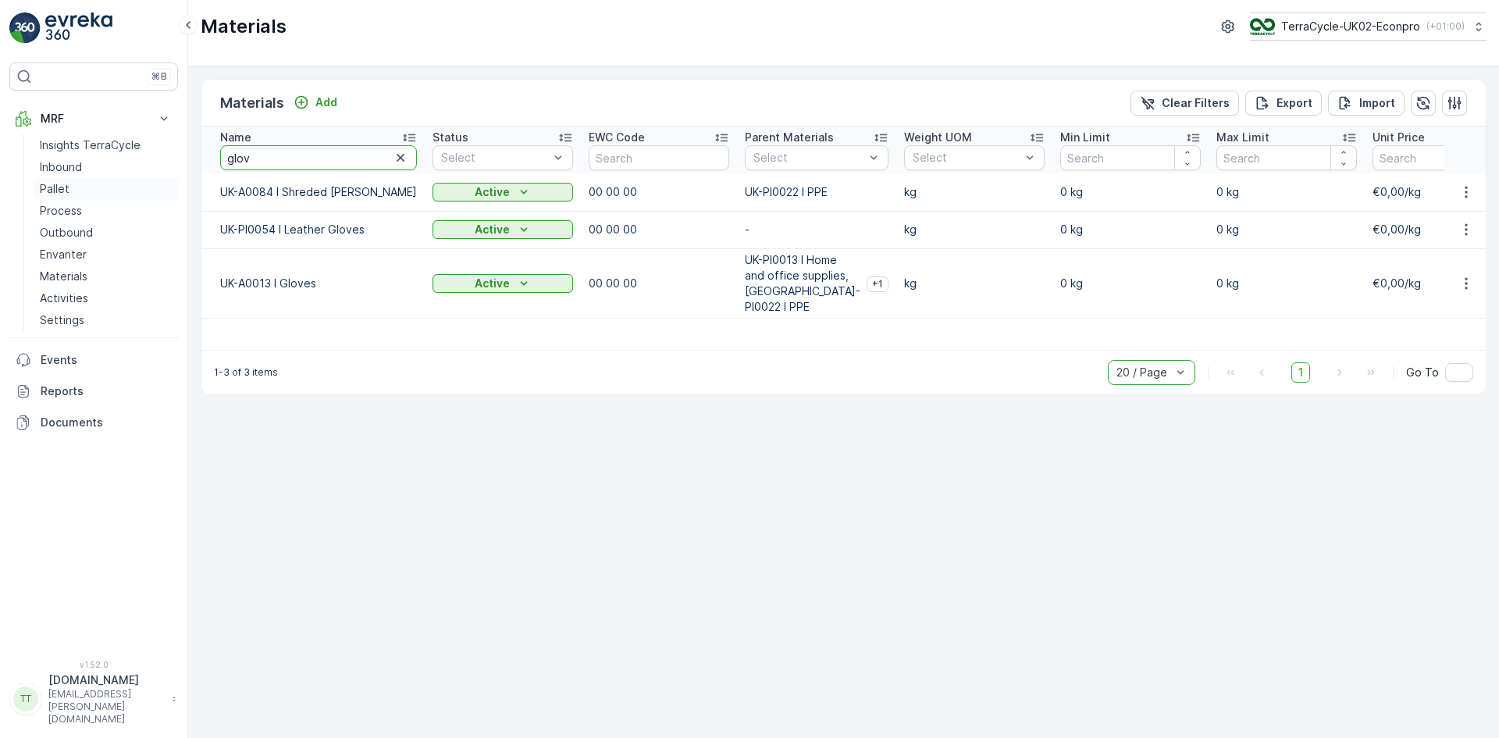
drag, startPoint x: 306, startPoint y: 149, endPoint x: 166, endPoint y: 181, distance: 144.2
click at [160, 189] on div "⌘B MRF Insights TerraCycle Inbound Pallet Process Outbound Envanter Materials A…" at bounding box center [749, 369] width 1499 height 738
type input "rigid"
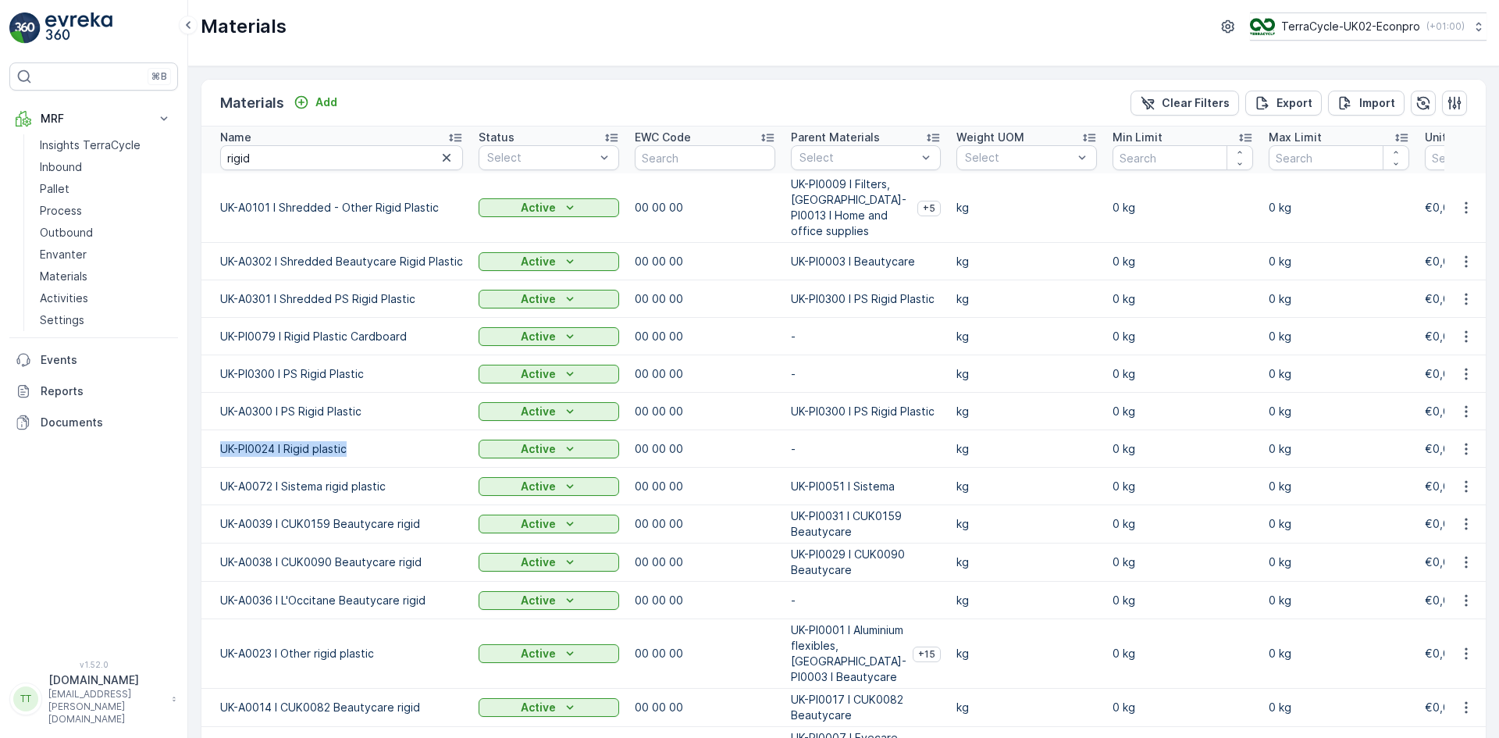
drag, startPoint x: 352, startPoint y: 430, endPoint x: 224, endPoint y: 434, distance: 128.1
click at [224, 441] on p "UK-PI0024 I Rigid plastic" at bounding box center [341, 449] width 243 height 16
copy p "UK-PI0024 I Rigid plastic"
click at [1330, 17] on button "TerraCycle-UK02-Econpro ( +01:00 )" at bounding box center [1368, 26] width 238 height 28
type input "fr"
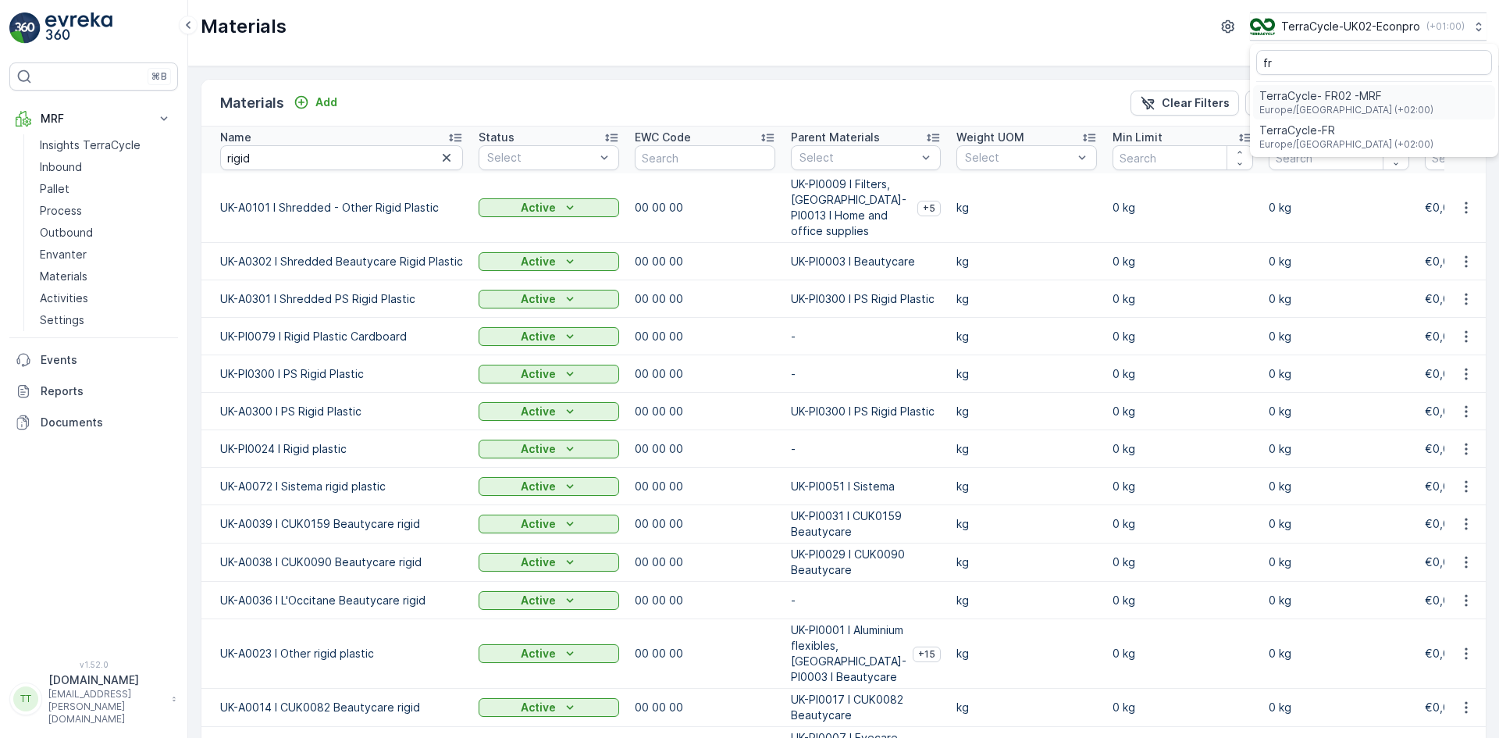
click at [1314, 98] on span "TerraCycle- FR02 -MRF" at bounding box center [1347, 96] width 174 height 16
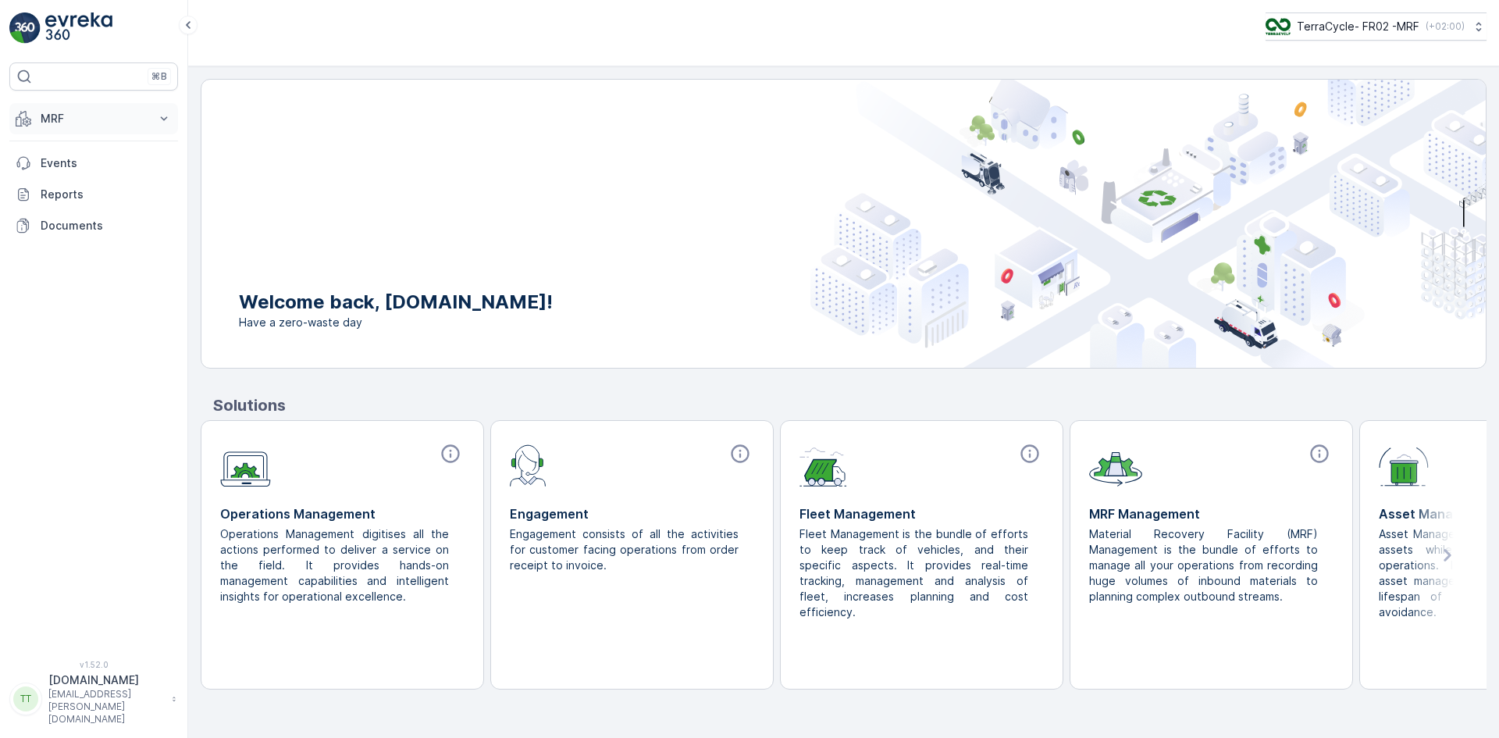
click at [126, 127] on button "MRF" at bounding box center [93, 118] width 169 height 31
click at [117, 180] on link "Palette" at bounding box center [106, 189] width 144 height 22
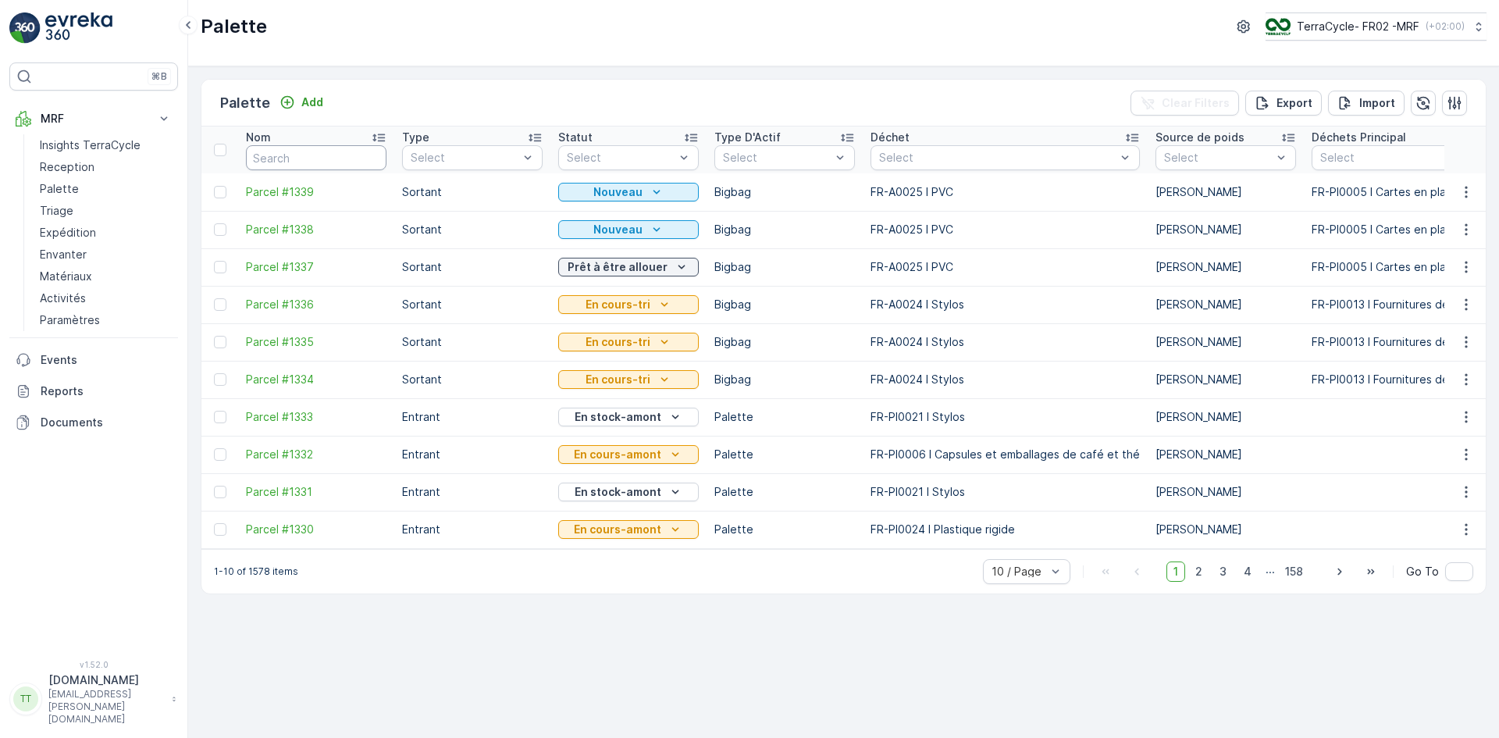
click at [355, 151] on input "text" at bounding box center [316, 157] width 141 height 25
type input "792"
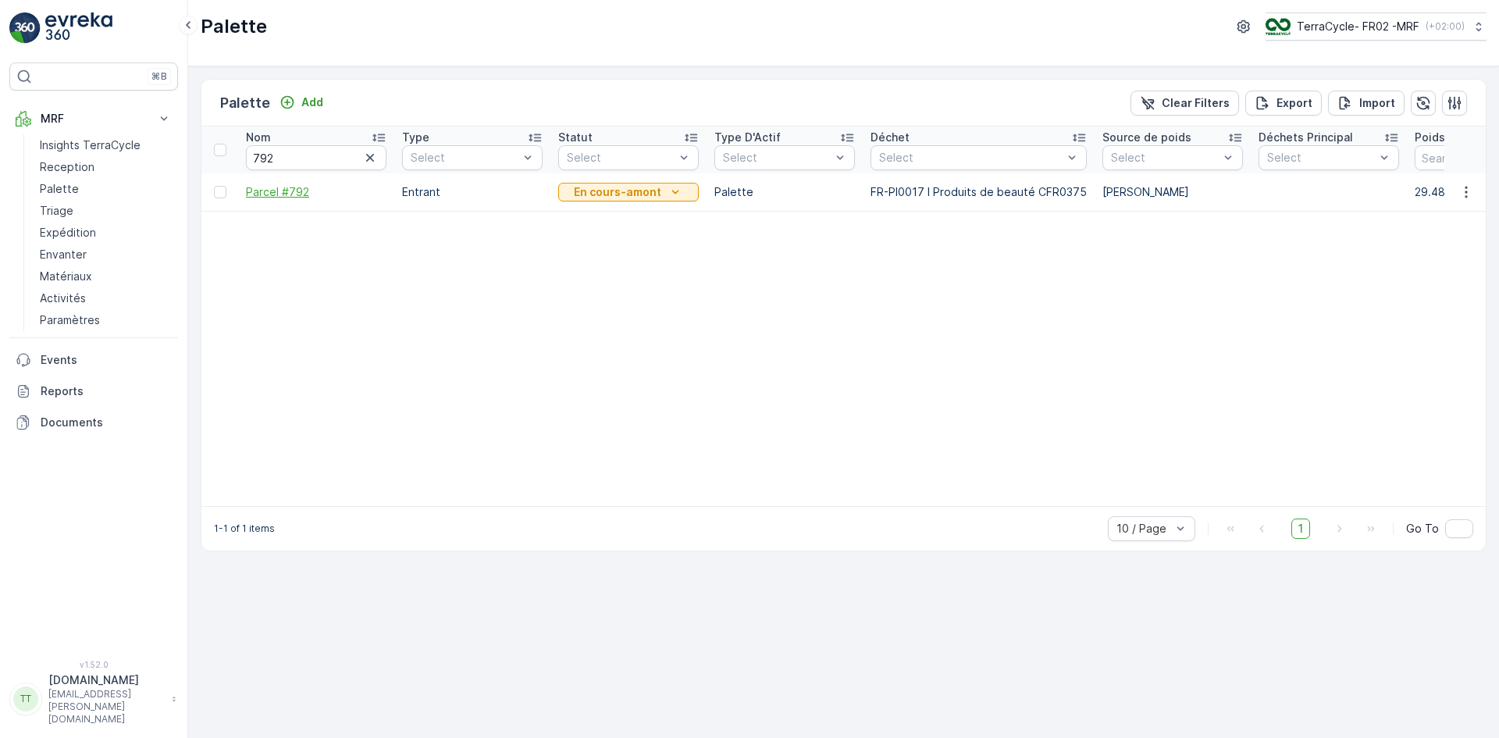
click at [298, 192] on span "Parcel #792" at bounding box center [316, 192] width 141 height 16
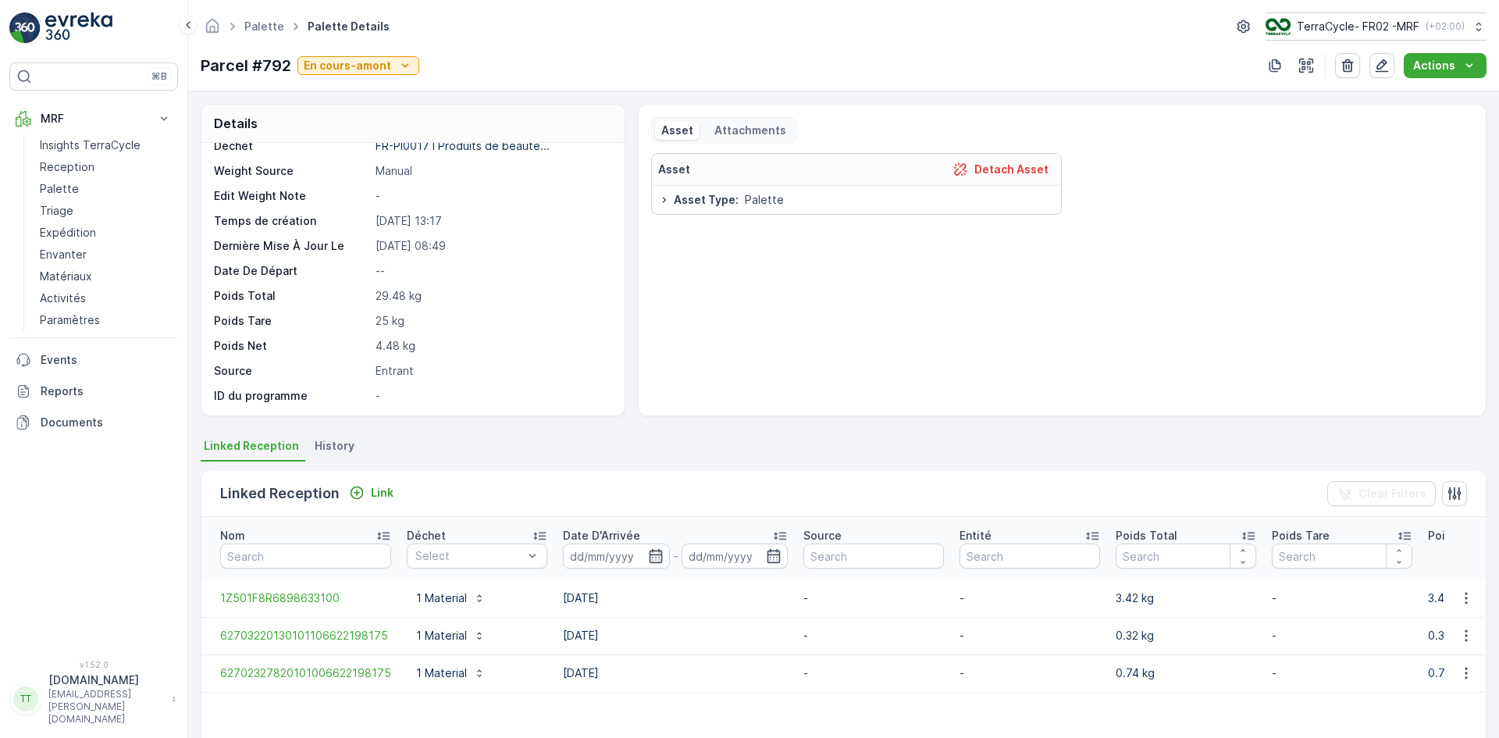
scroll to position [40, 0]
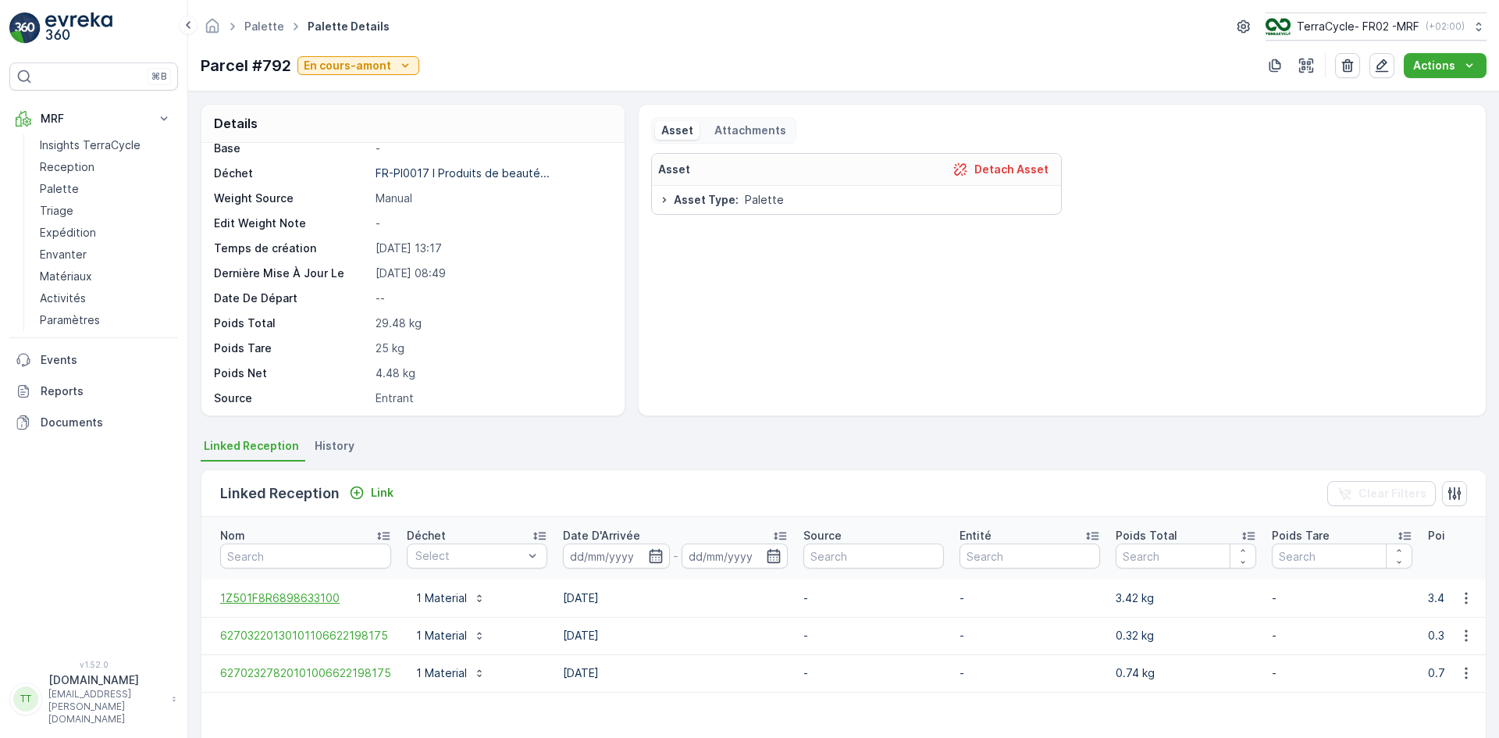
click at [299, 596] on span "1Z501F8R6898633100" at bounding box center [305, 598] width 171 height 16
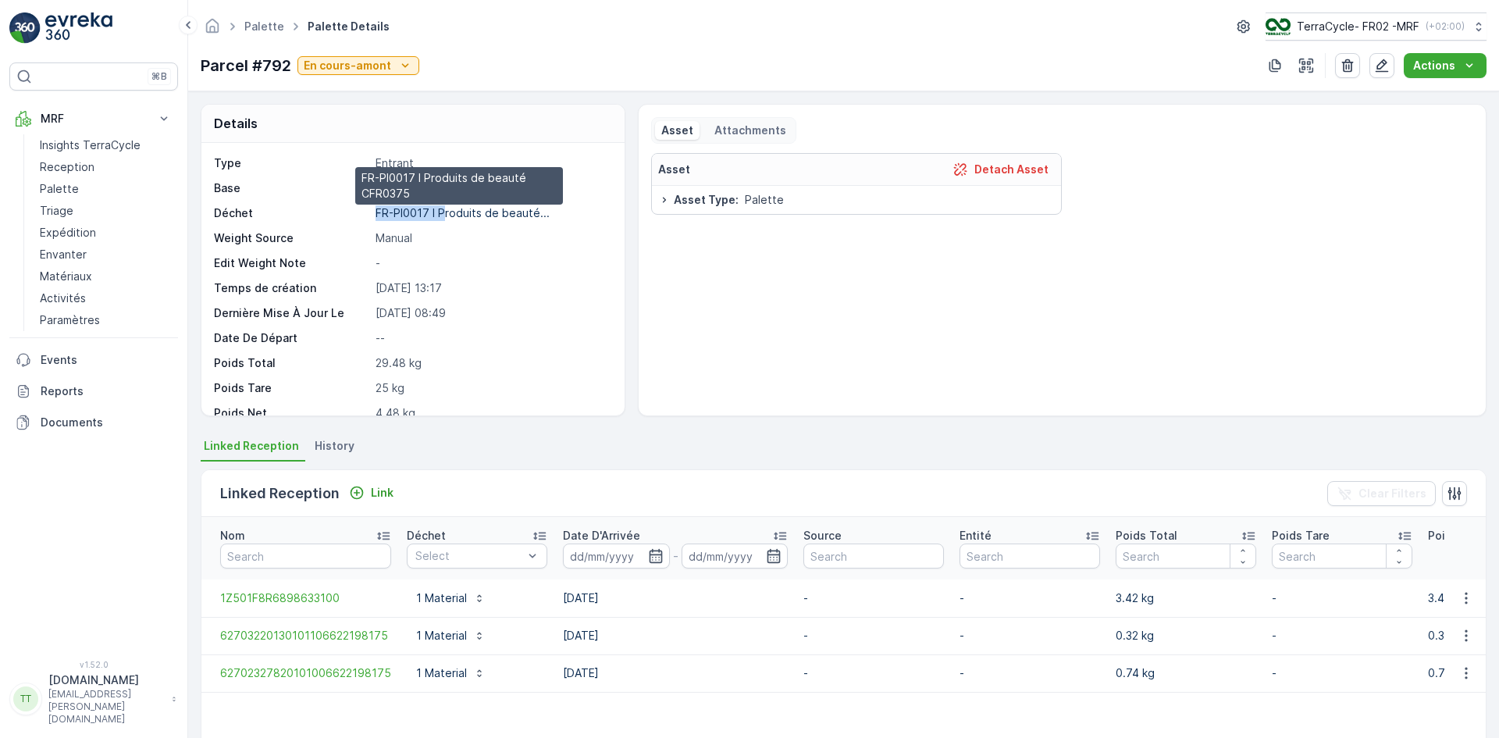
drag, startPoint x: 401, startPoint y: 212, endPoint x: 442, endPoint y: 212, distance: 40.6
click at [442, 212] on div "Déchet FR-PI0017 I Produits de beauté... FR-PI0017 I Produits de beauté CFR0375" at bounding box center [411, 213] width 394 height 16
click at [309, 597] on span "1Z501F8R6898633100" at bounding box center [305, 598] width 171 height 16
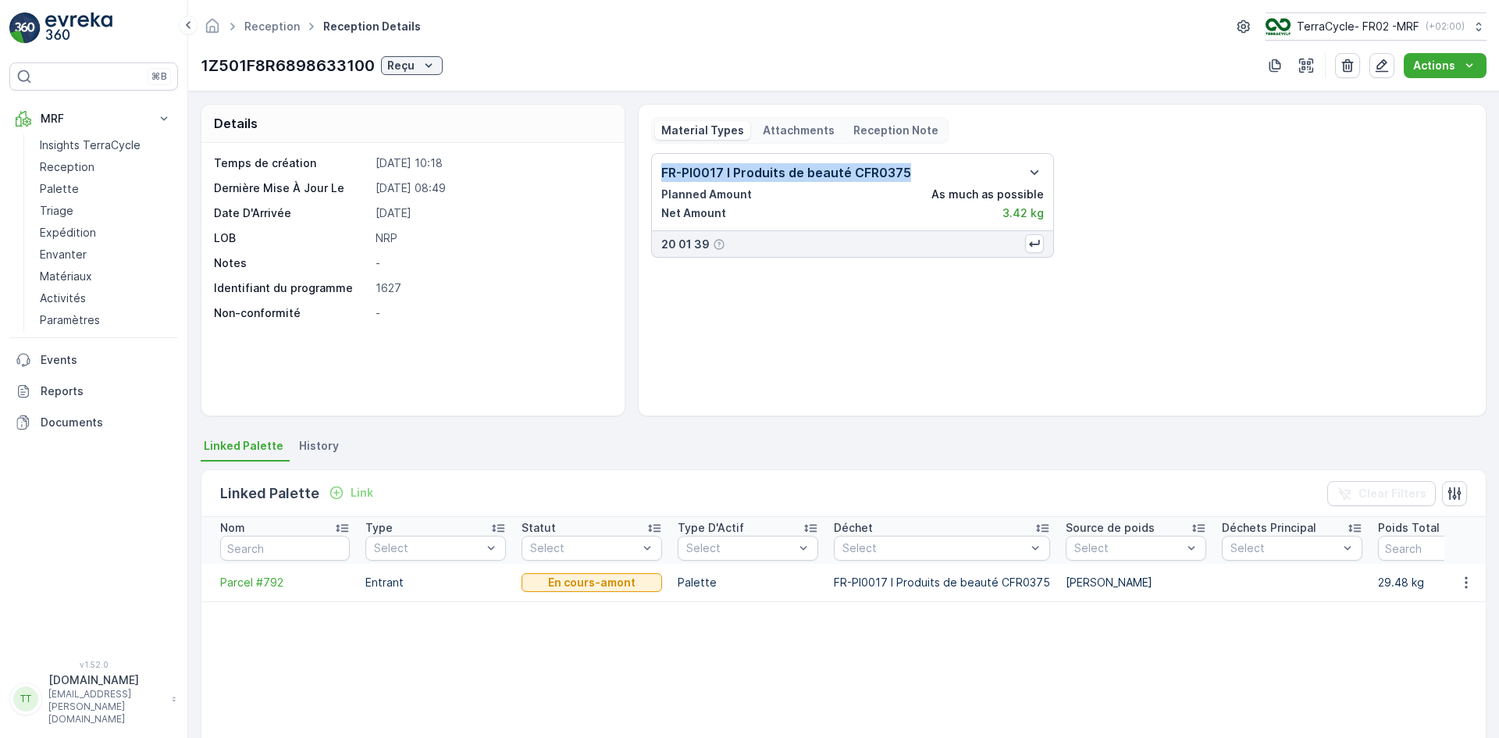
drag, startPoint x: 695, startPoint y: 172, endPoint x: 903, endPoint y: 173, distance: 208.5
click at [903, 173] on p "FR-PI0017 I Produits de beauté CFR0375" at bounding box center [786, 172] width 250 height 19
copy p "FR-PI0017 I Produits de beauté CFR0375"
click at [1377, 19] on p "TerraCycle- FR02 -MRF" at bounding box center [1357, 27] width 123 height 16
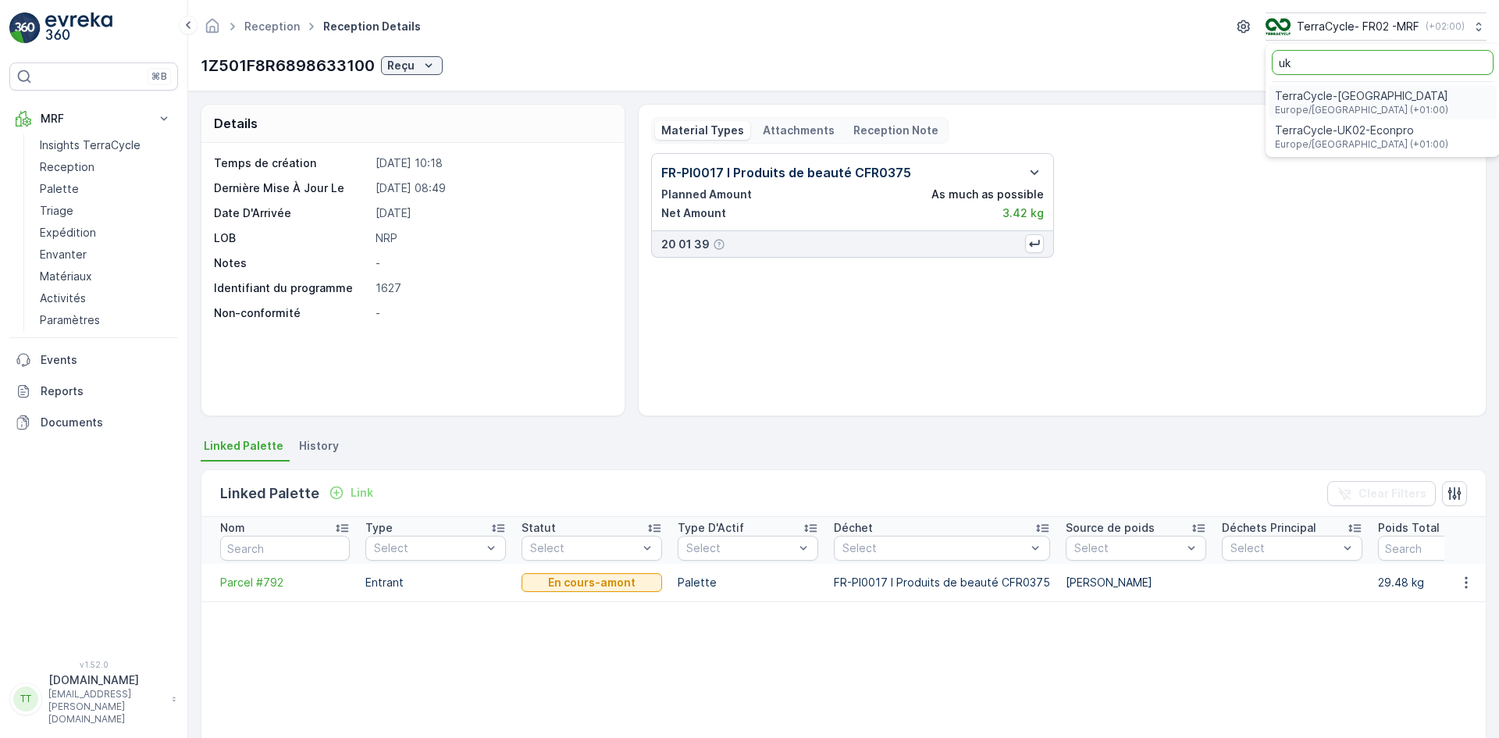
type input "uk"
click at [1338, 131] on span "TerraCycle-UK02-Econpro" at bounding box center [1361, 131] width 173 height 16
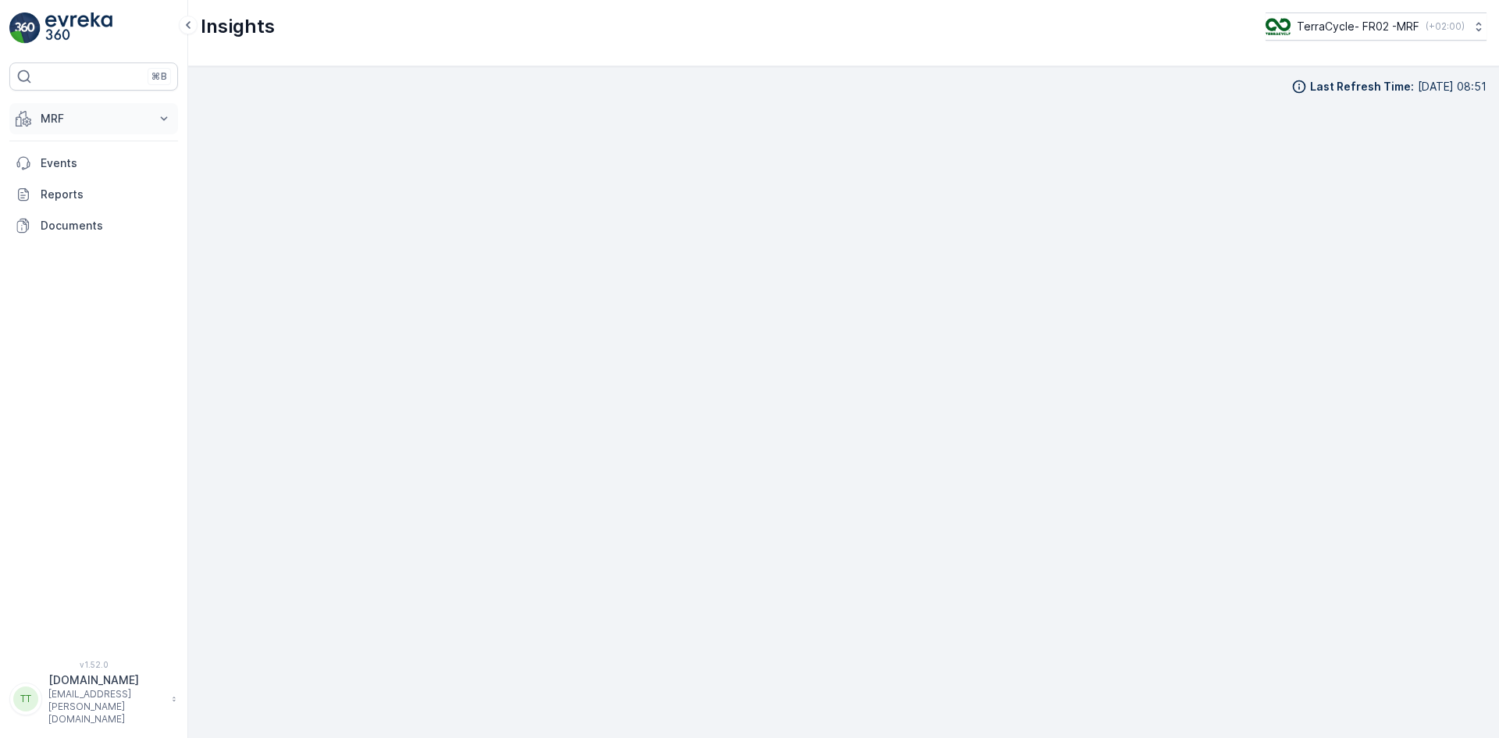
click at [51, 120] on p "MRF" at bounding box center [94, 119] width 106 height 16
click at [68, 191] on p "Palette" at bounding box center [59, 189] width 39 height 16
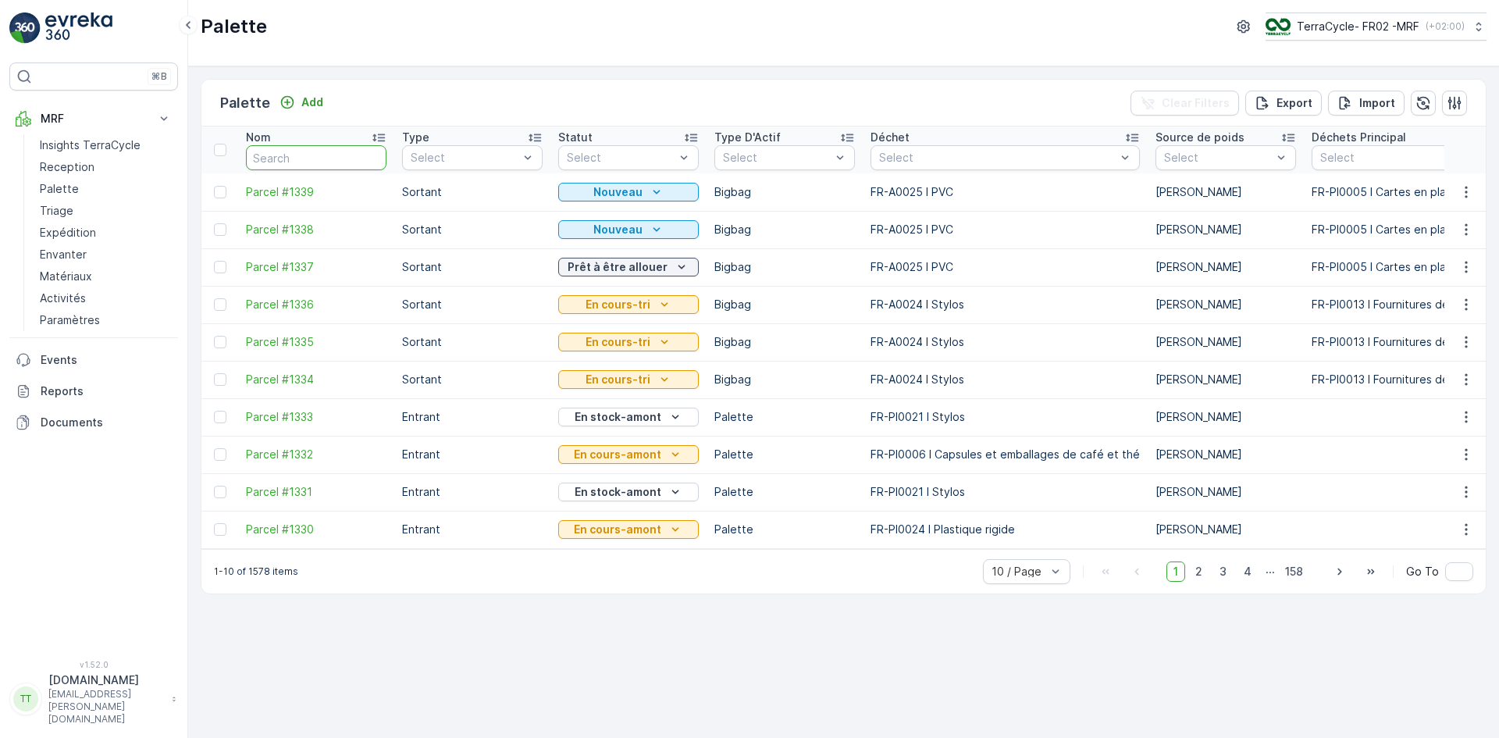
click at [293, 159] on input "text" at bounding box center [316, 157] width 141 height 25
type input "1198"
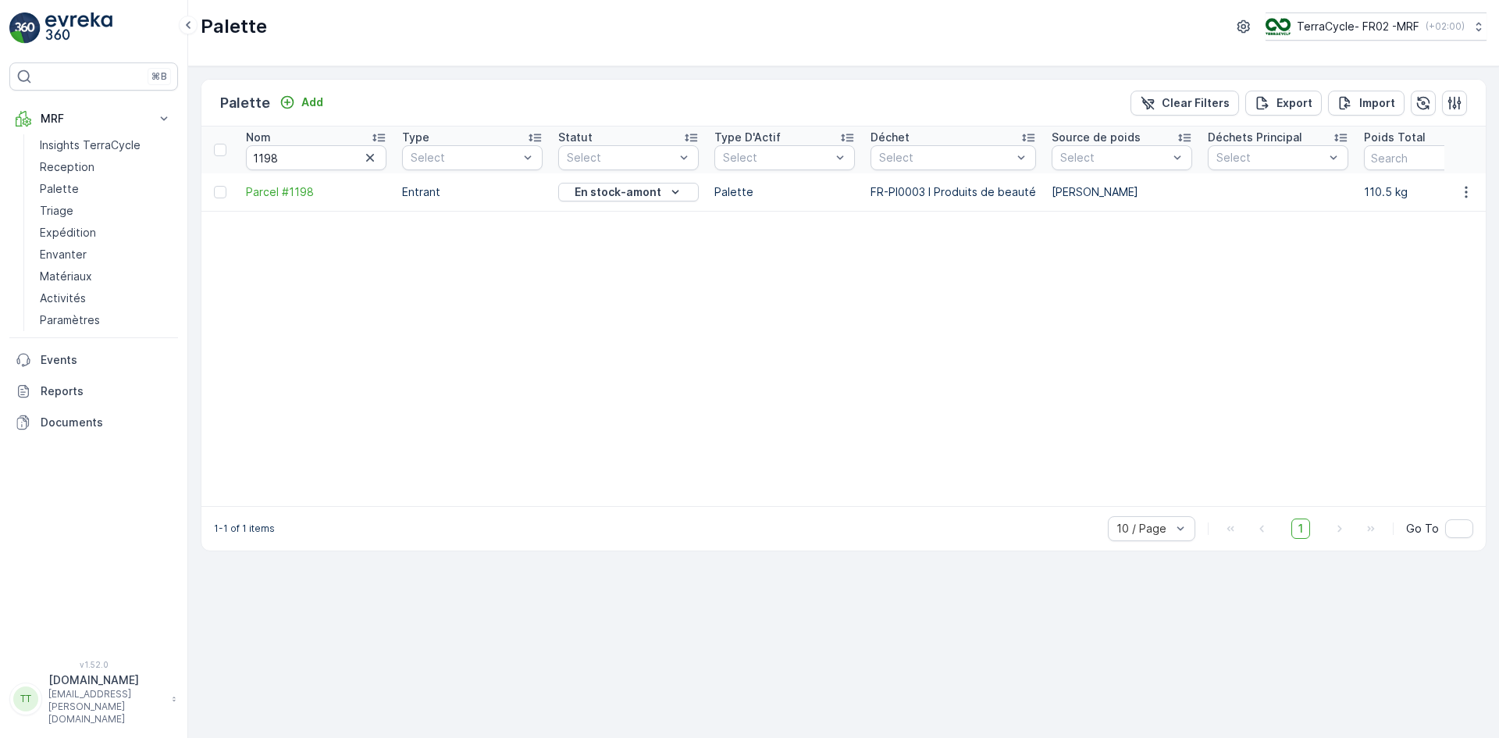
click at [304, 186] on span "Parcel #1198" at bounding box center [316, 192] width 141 height 16
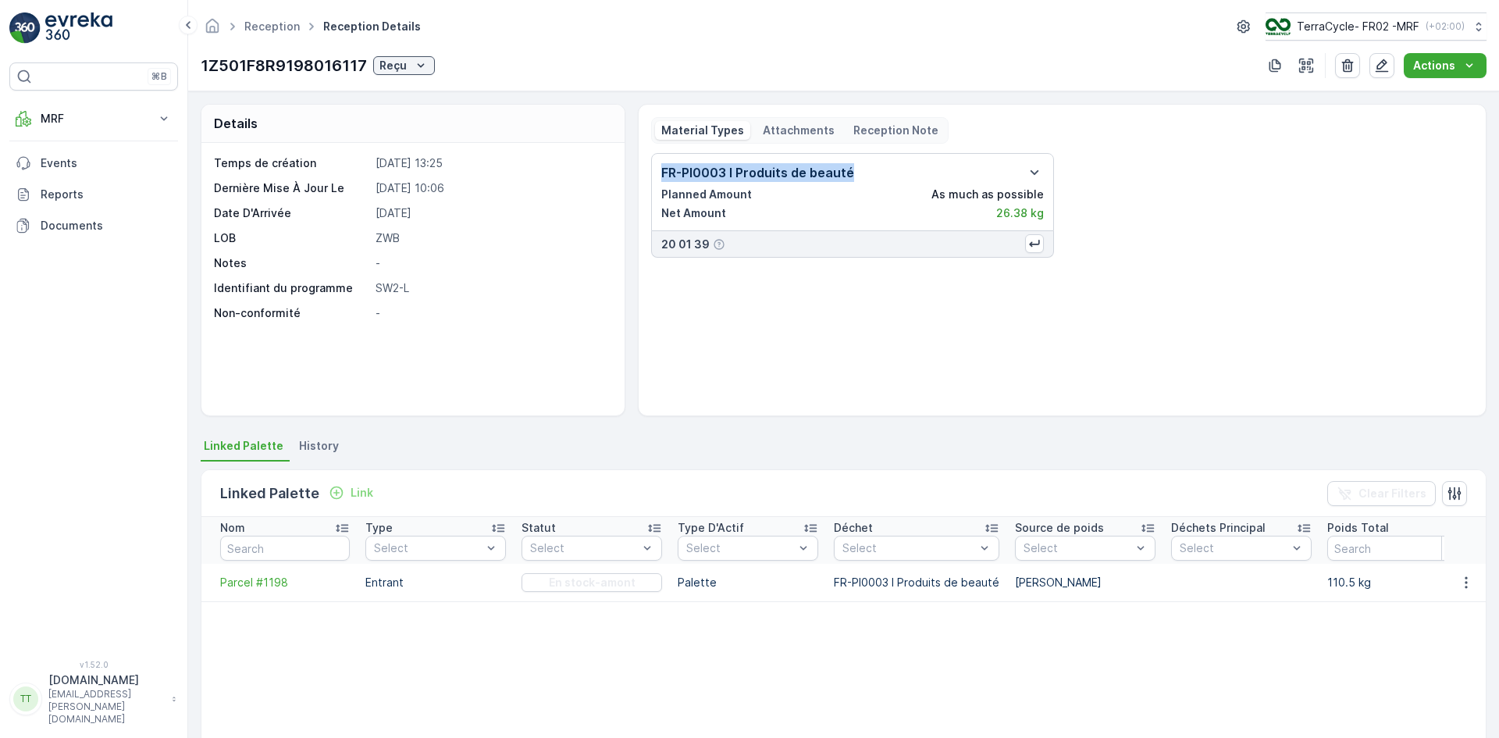
drag, startPoint x: 656, startPoint y: 175, endPoint x: 861, endPoint y: 176, distance: 204.6
click at [861, 176] on div "FR-PI0003 I Produits de beauté Planned Amount As much as possible Net Amount 26…" at bounding box center [852, 192] width 403 height 78
copy p "FR-PI0003 I Produits de beauté"
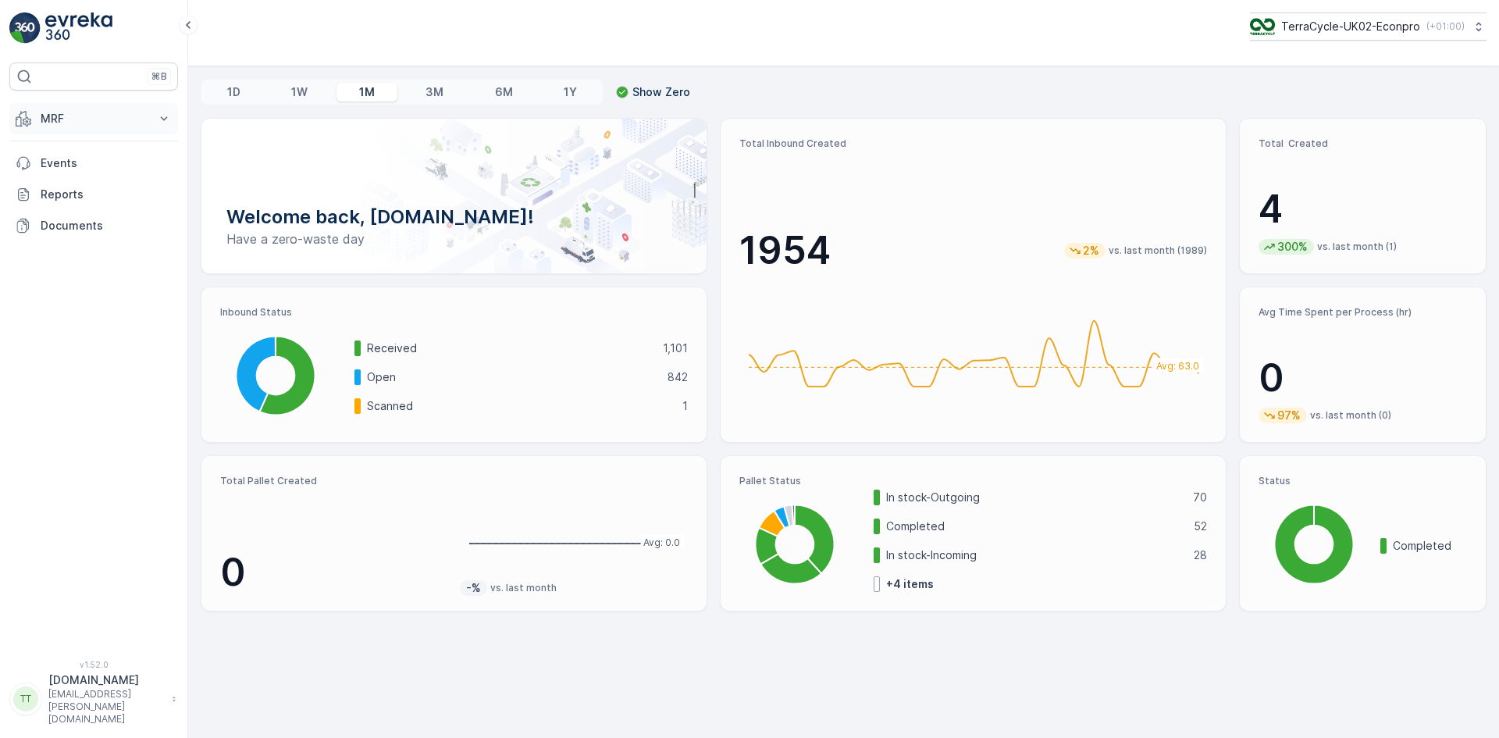
click at [44, 126] on p "MRF" at bounding box center [94, 119] width 106 height 16
click at [87, 273] on link "Materials" at bounding box center [106, 276] width 144 height 22
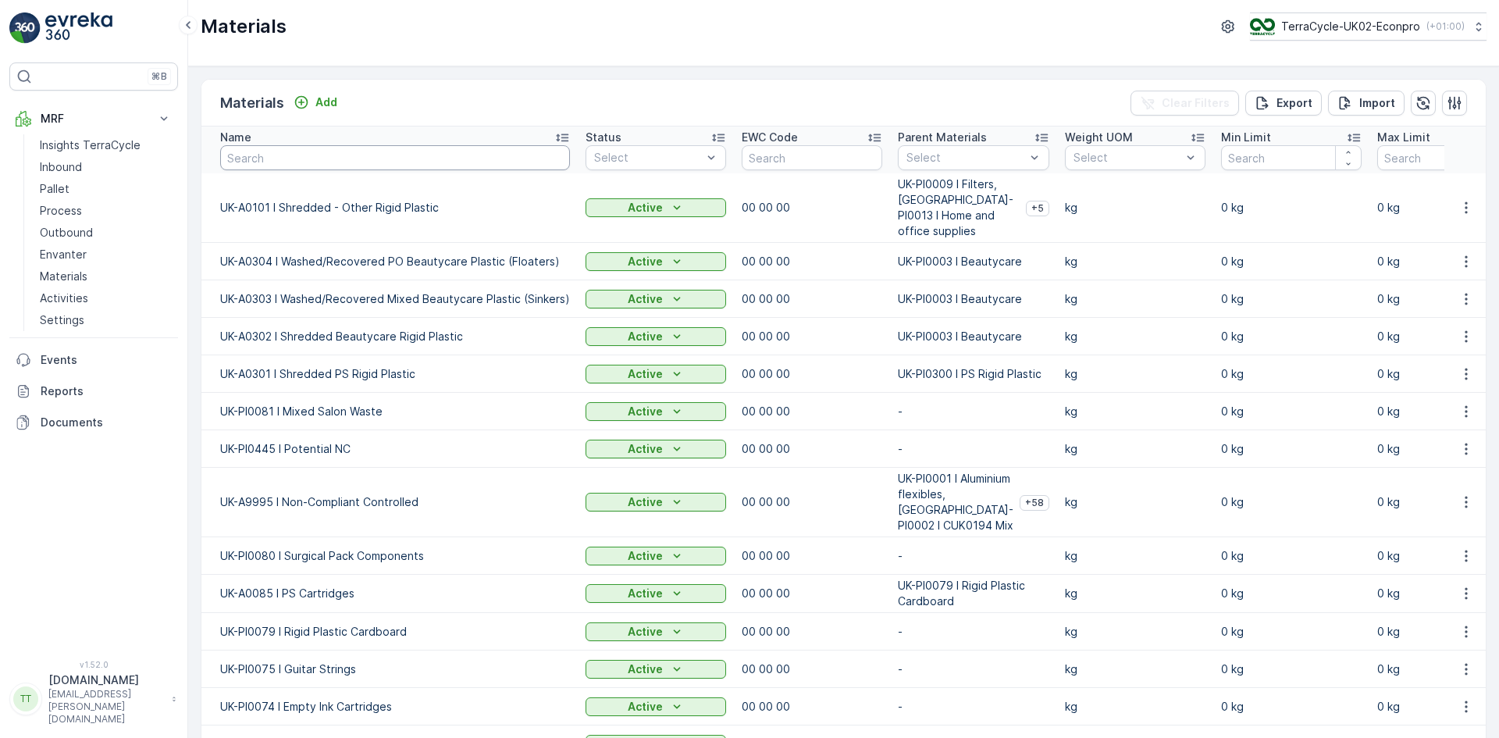
click at [370, 159] on input "text" at bounding box center [395, 157] width 350 height 25
type input "nitri"
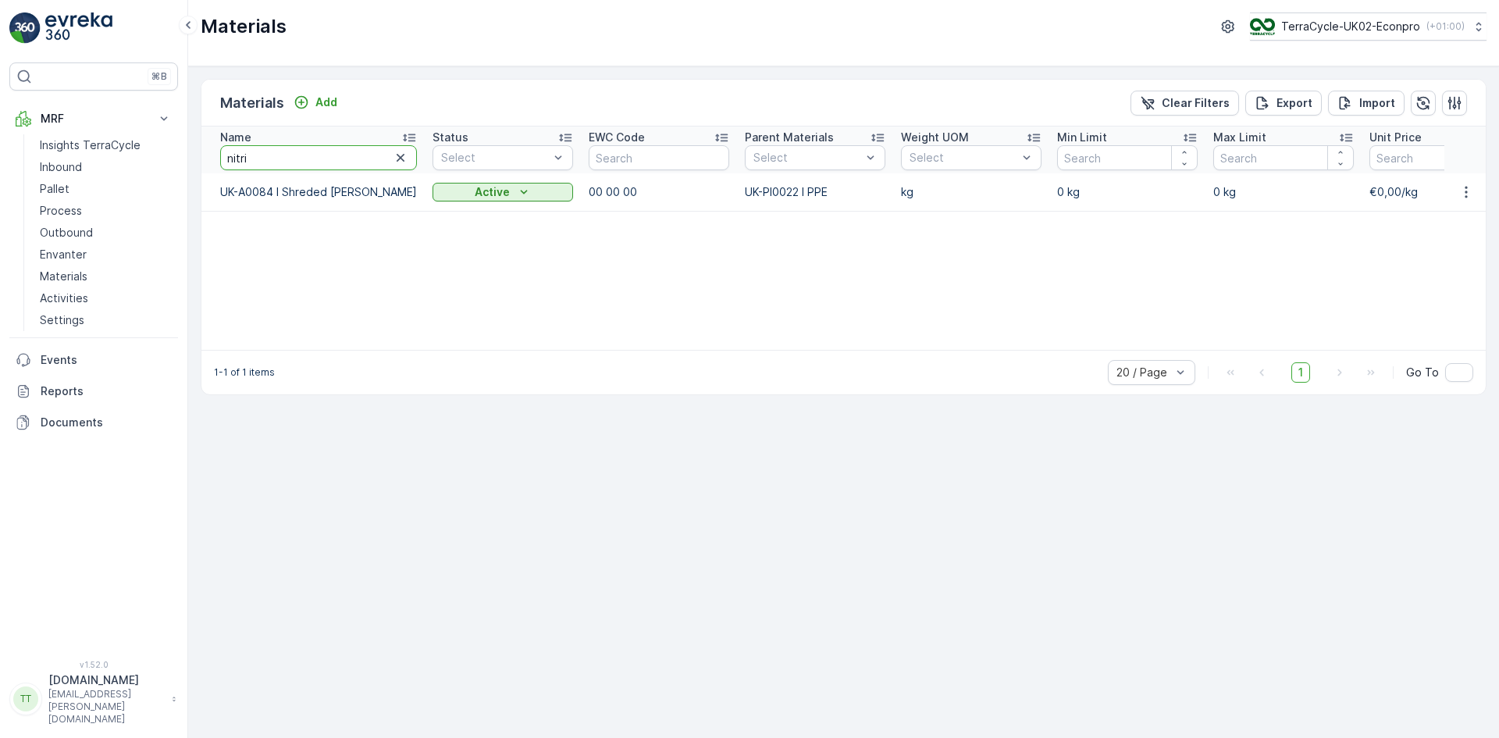
drag, startPoint x: 256, startPoint y: 158, endPoint x: 220, endPoint y: 158, distance: 35.9
click at [220, 158] on input "nitri" at bounding box center [318, 157] width 197 height 25
type input "glov"
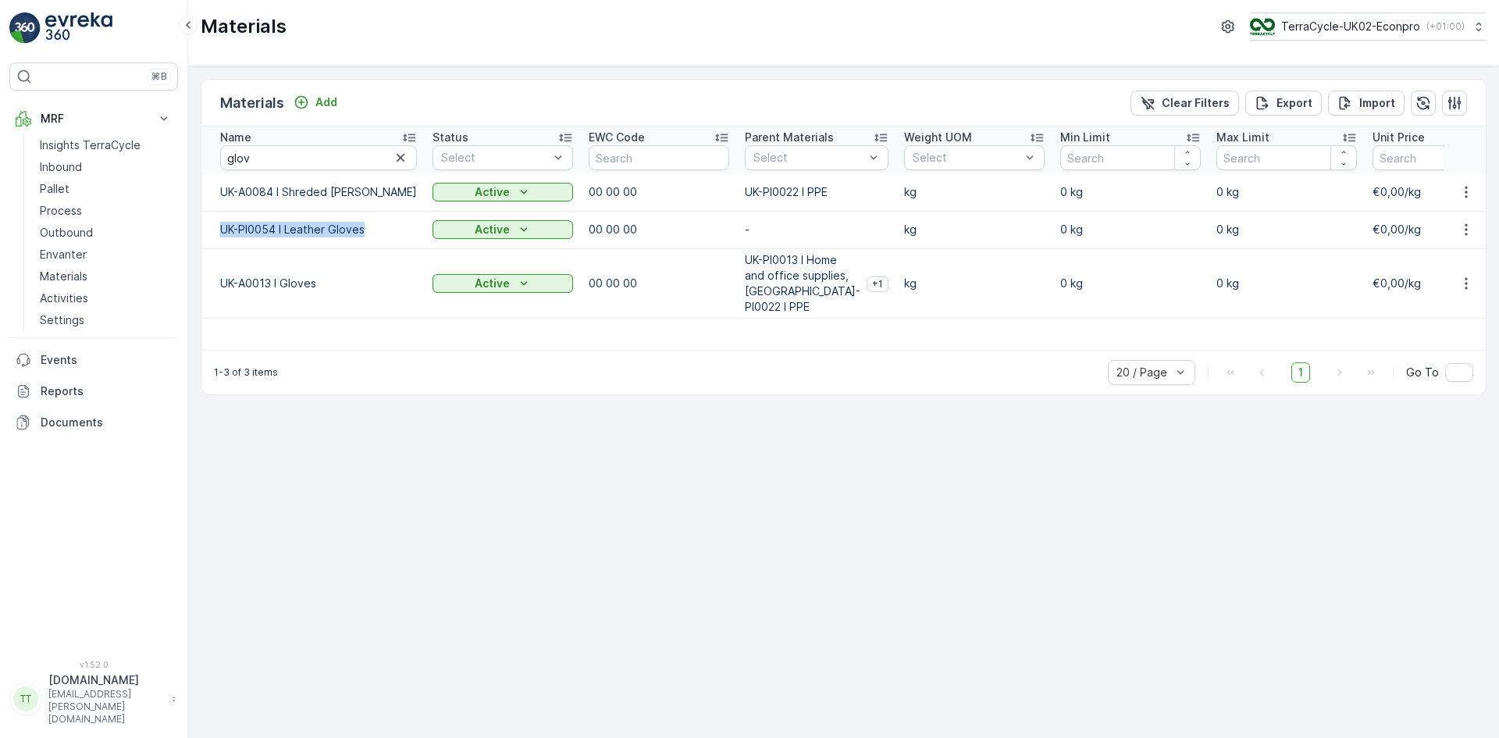
drag, startPoint x: 372, startPoint y: 230, endPoint x: 223, endPoint y: 233, distance: 149.2
click at [223, 233] on p "UK-PI0054 I Leather Gloves" at bounding box center [318, 230] width 197 height 16
copy p "UK-PI0054 I Leather Gloves"
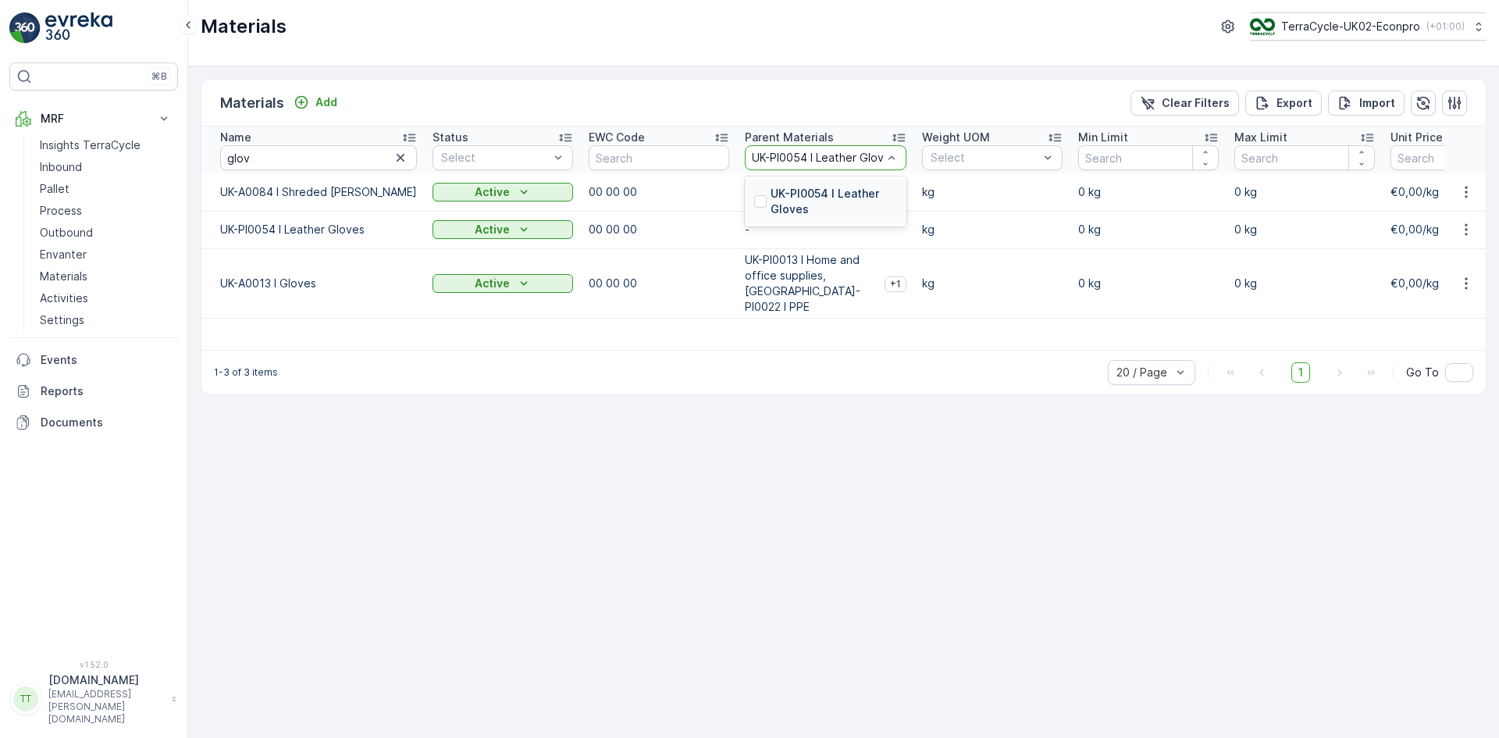
scroll to position [0, 16]
click at [771, 195] on p "UK-PI0054 I Leather Gloves" at bounding box center [834, 201] width 126 height 31
